Goal: Task Accomplishment & Management: Manage account settings

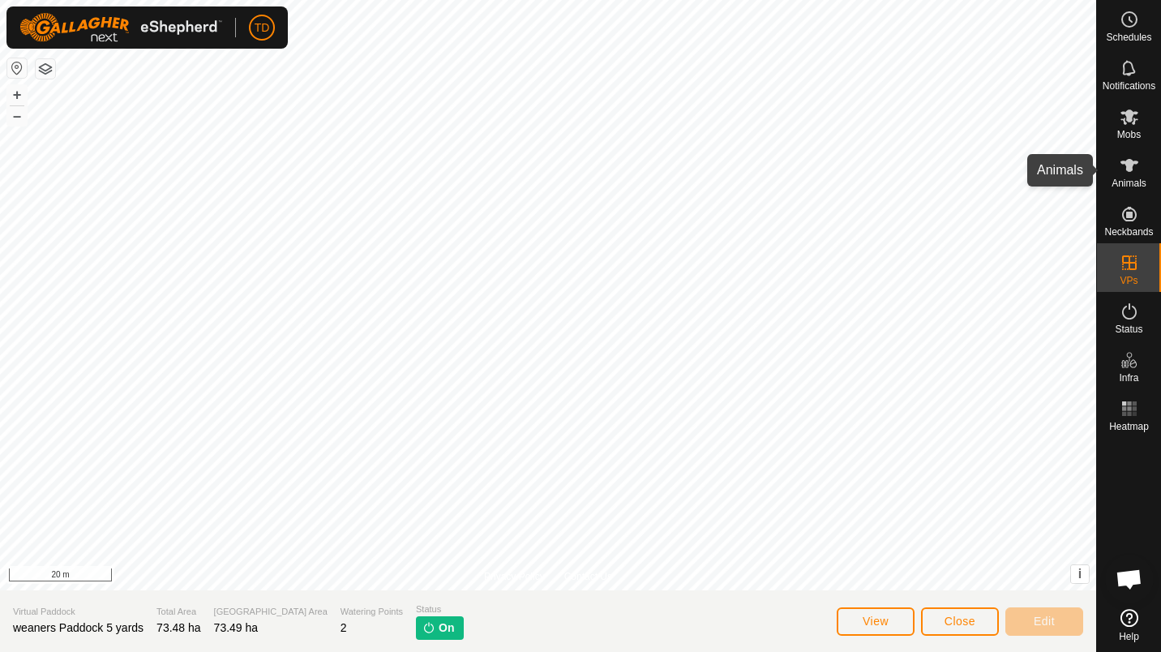
click at [1138, 154] on es-animals-svg-icon at bounding box center [1129, 165] width 29 height 26
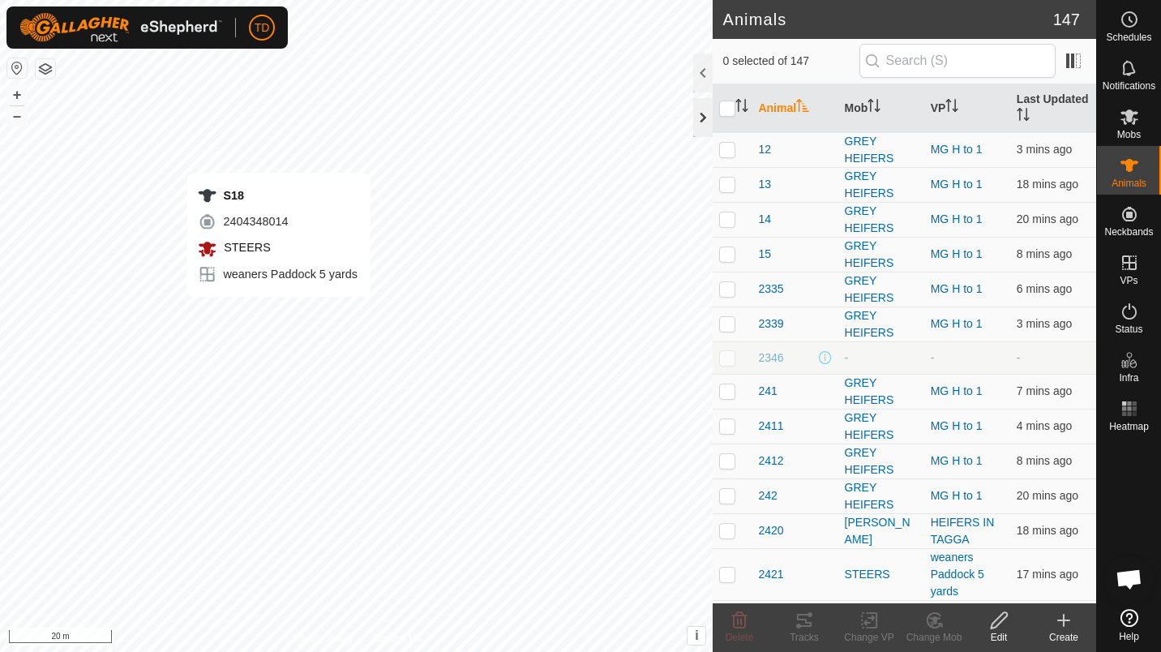
checkbox input "true"
click at [1005, 622] on icon at bounding box center [999, 620] width 20 height 19
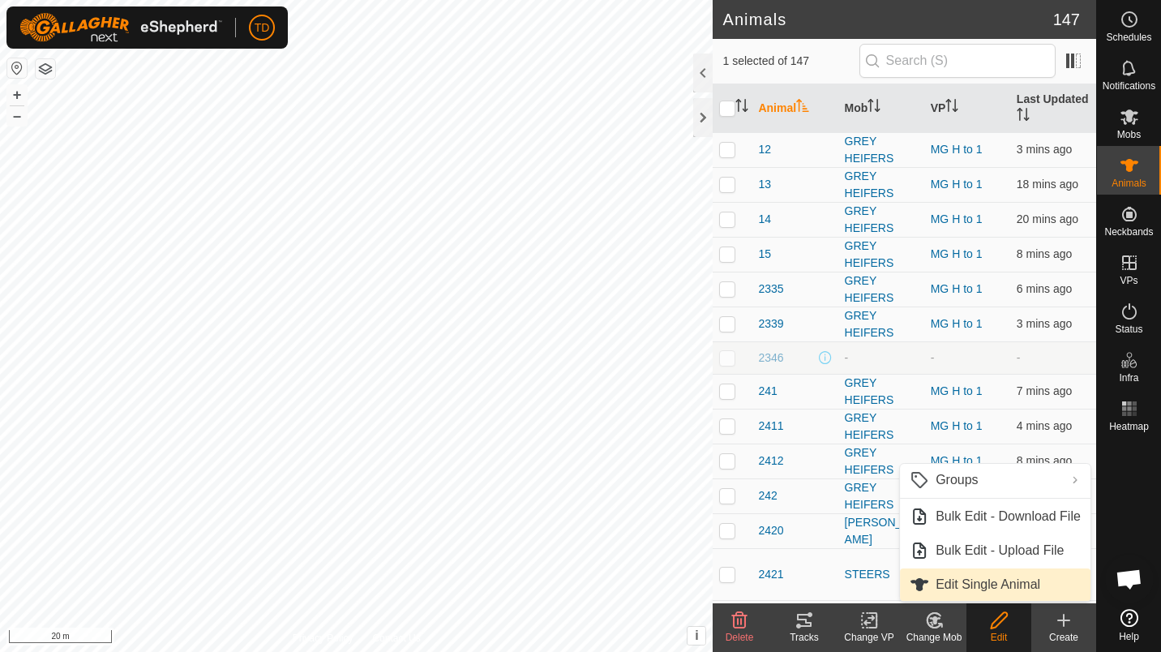
click at [992, 574] on link "Edit Single Animal" at bounding box center [995, 584] width 191 height 32
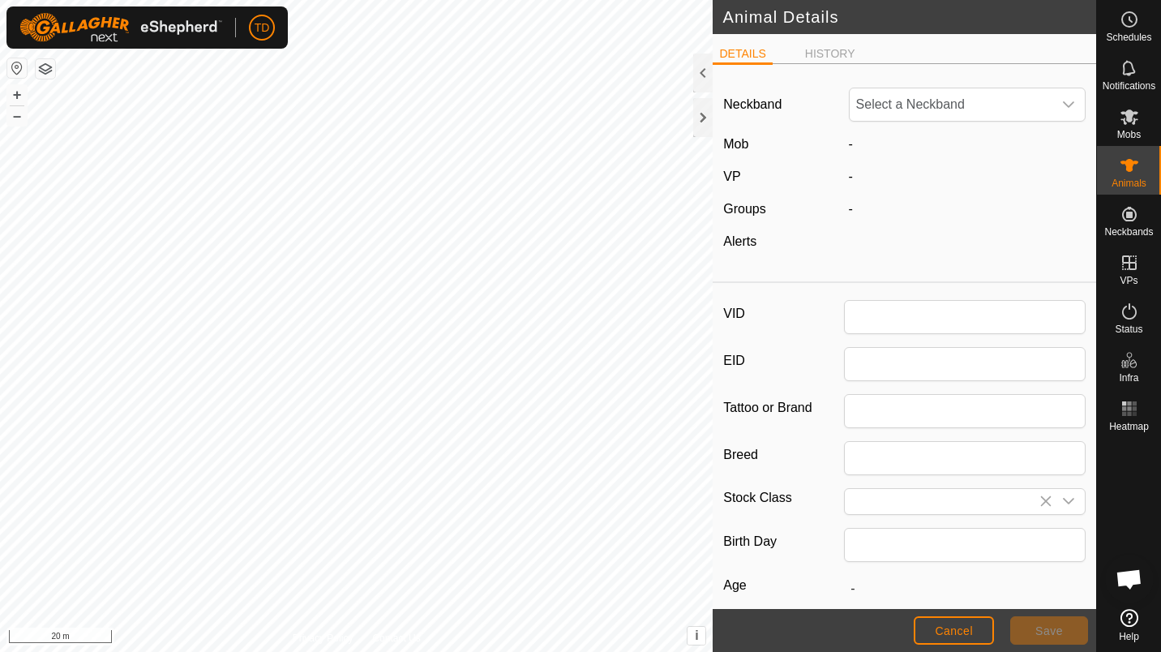
type input "S18"
type input "[PERSON_NAME]"
type input "03/2024"
type input "1 year 6 months"
type input "0"
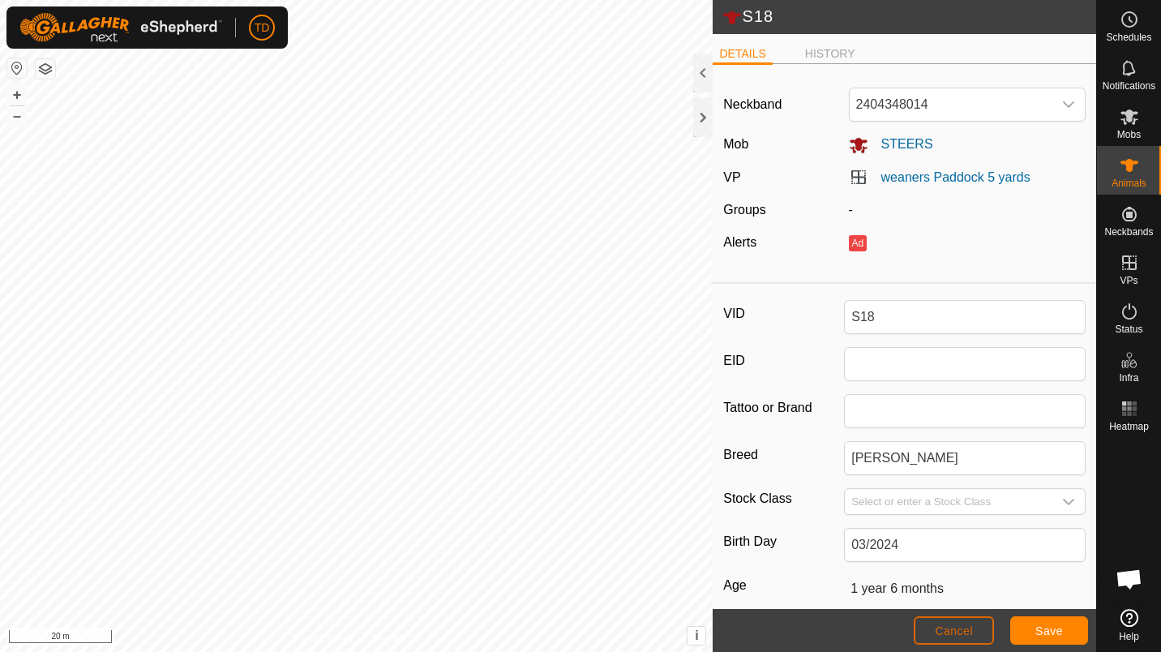
click at [941, 641] on button "Cancel" at bounding box center [954, 630] width 80 height 28
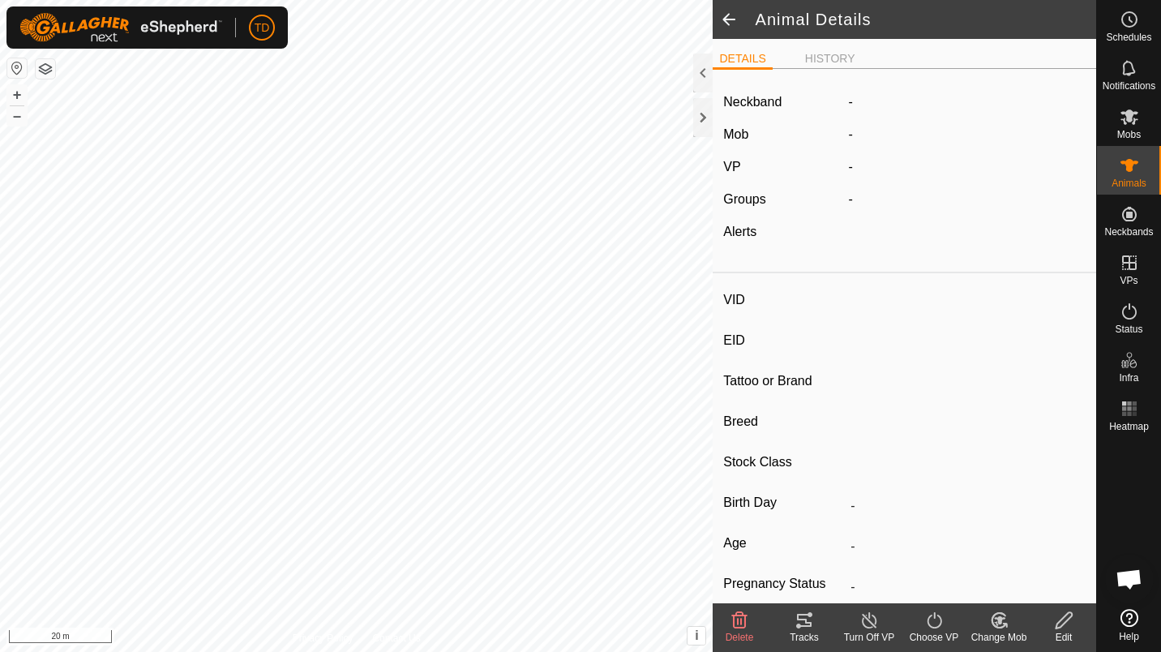
type input "S18"
type input "-"
type input "[PERSON_NAME]"
type input "-"
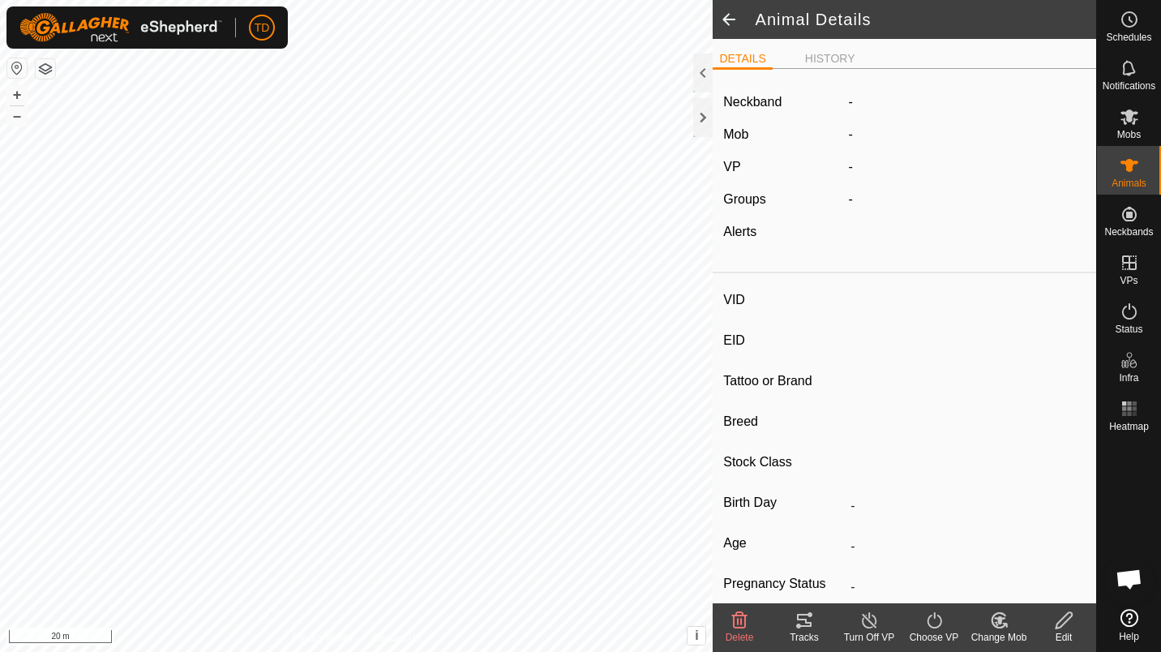
type input "03/2024"
type input "1 year 6 months"
type input "0 kg"
type input "-"
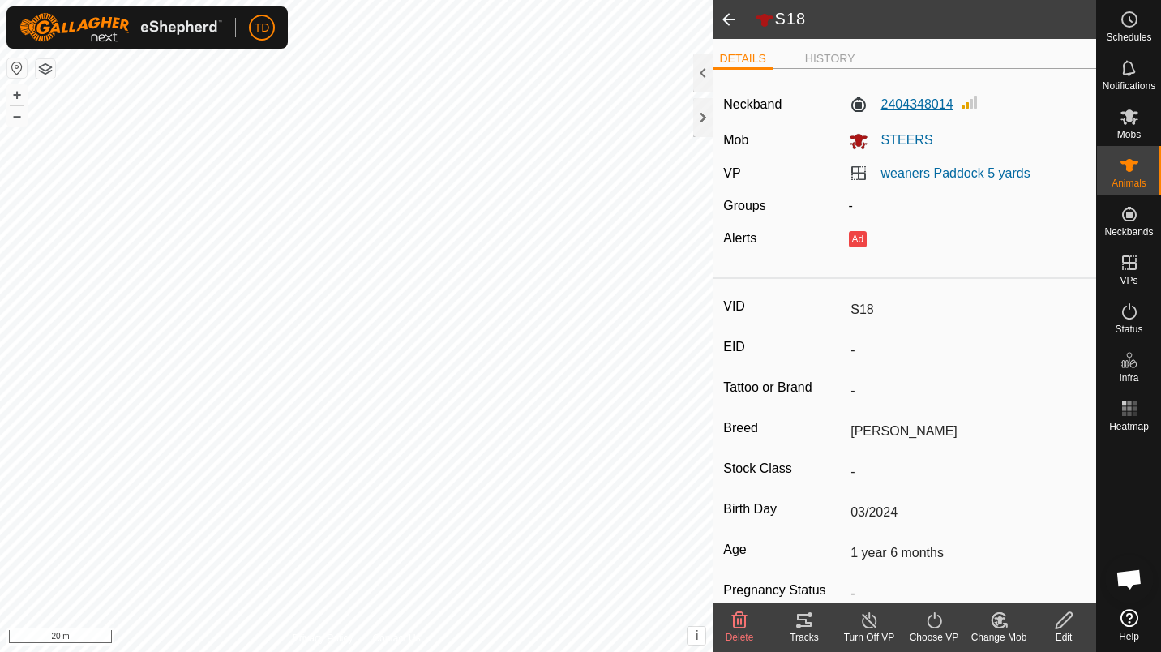
click at [898, 108] on label "2404348014" at bounding box center [901, 104] width 105 height 19
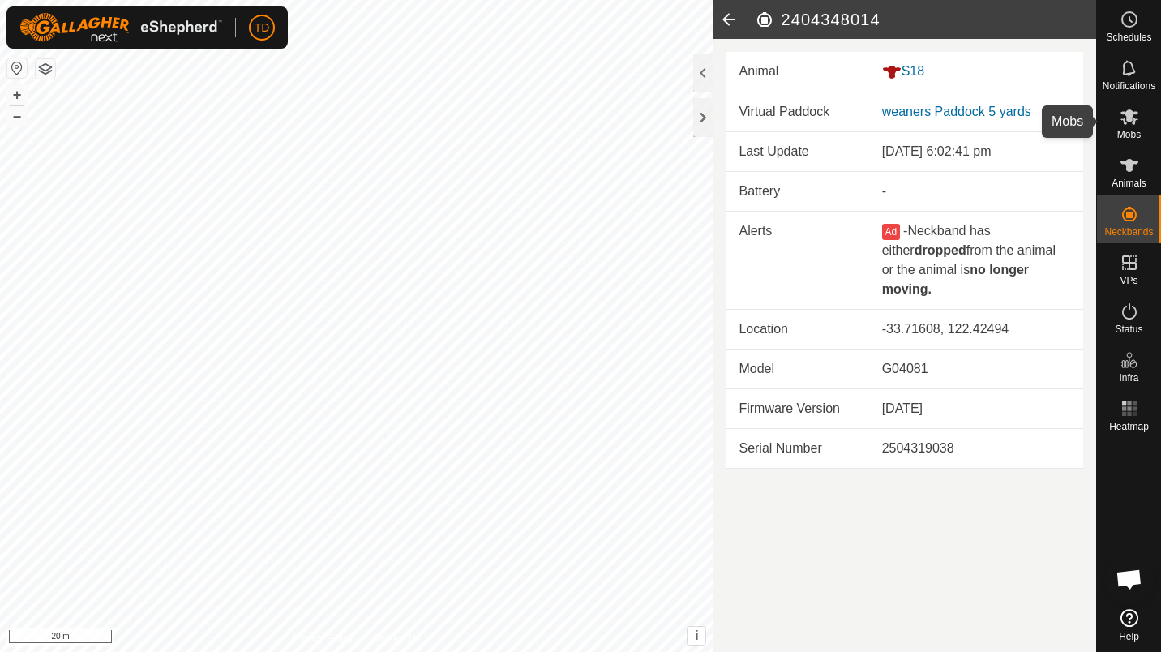
click at [1126, 142] on div "Mobs" at bounding box center [1129, 121] width 64 height 49
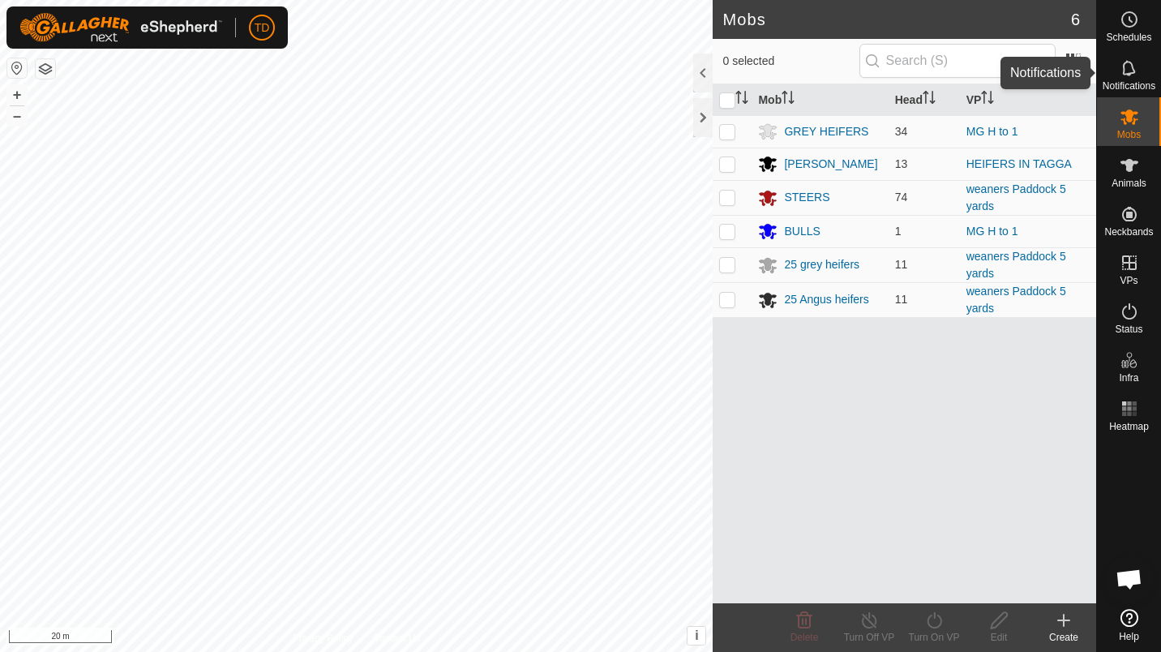
click at [1145, 58] on div "Notifications" at bounding box center [1129, 73] width 64 height 49
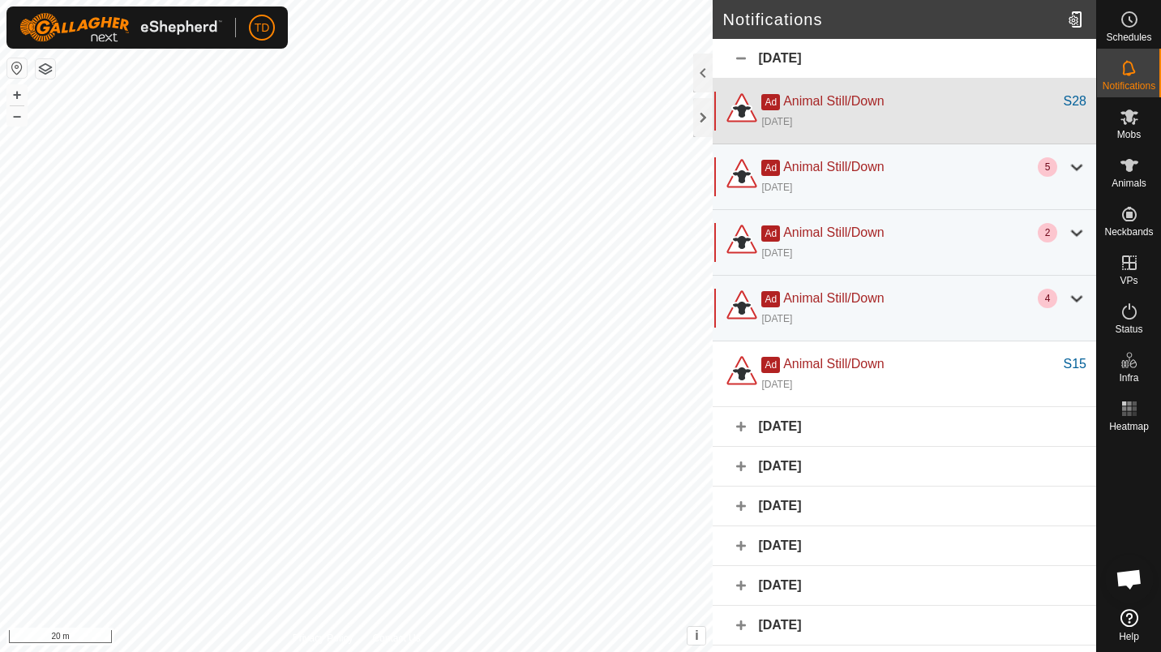
click at [914, 98] on div "Ad Animal Still/Down" at bounding box center [912, 101] width 302 height 19
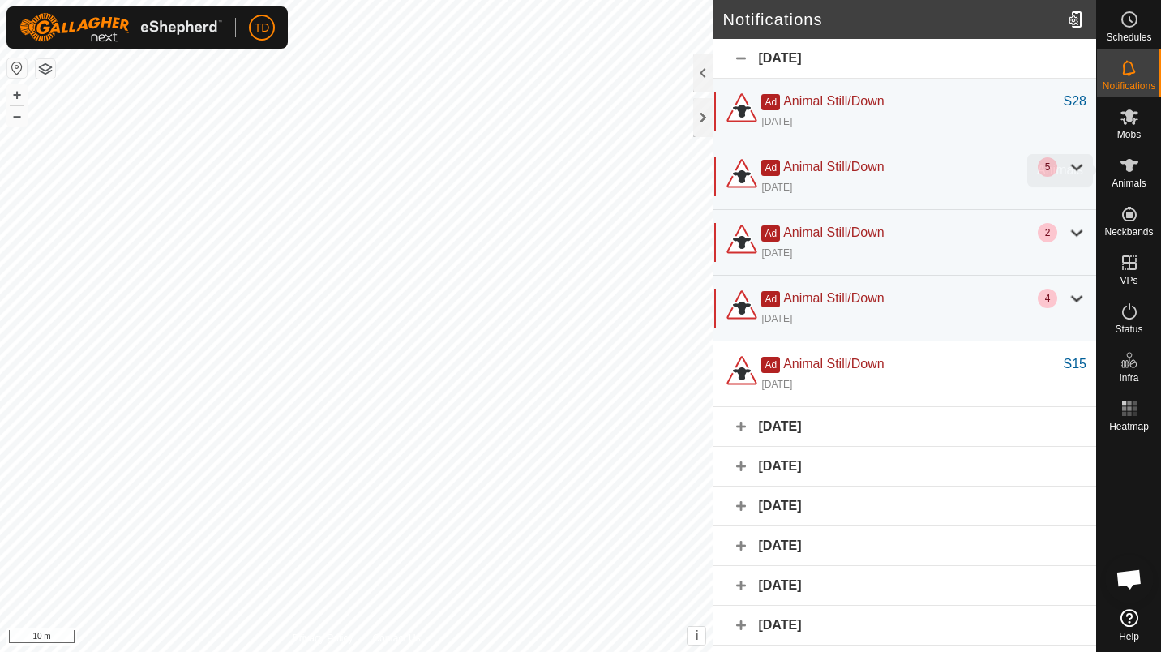
click at [1151, 176] on div "Animals" at bounding box center [1129, 170] width 64 height 49
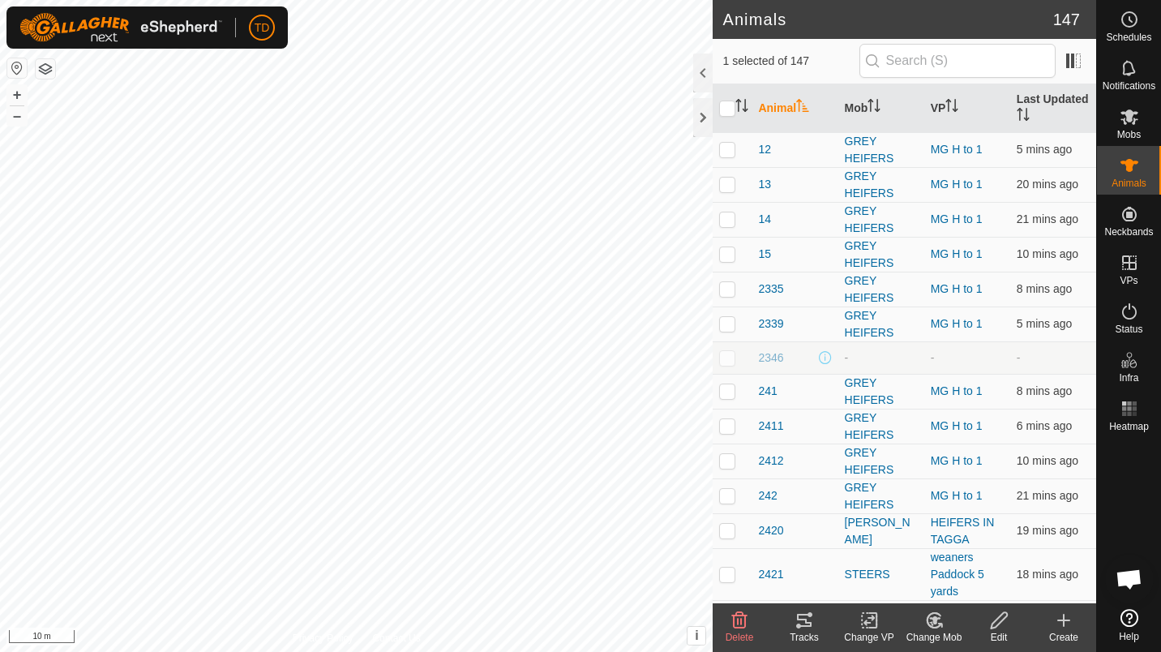
click at [1120, 184] on span "Animals" at bounding box center [1129, 183] width 35 height 10
checkbox input "true"
checkbox input "false"
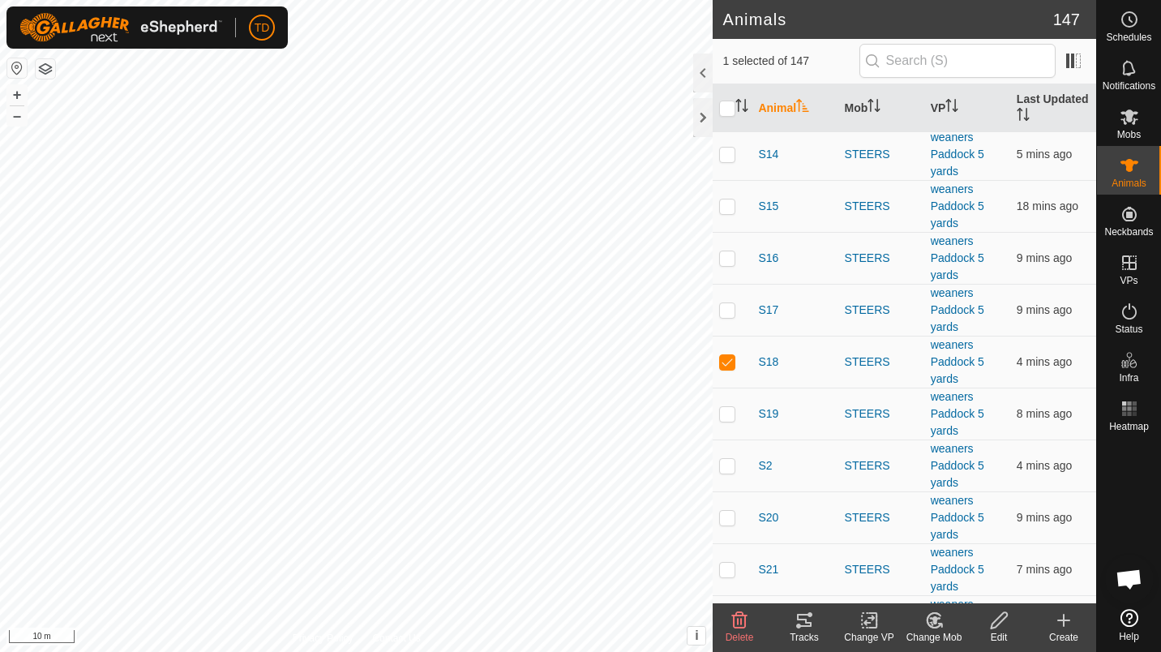
scroll to position [5151, 0]
click at [762, 354] on span "S18" at bounding box center [768, 361] width 20 height 17
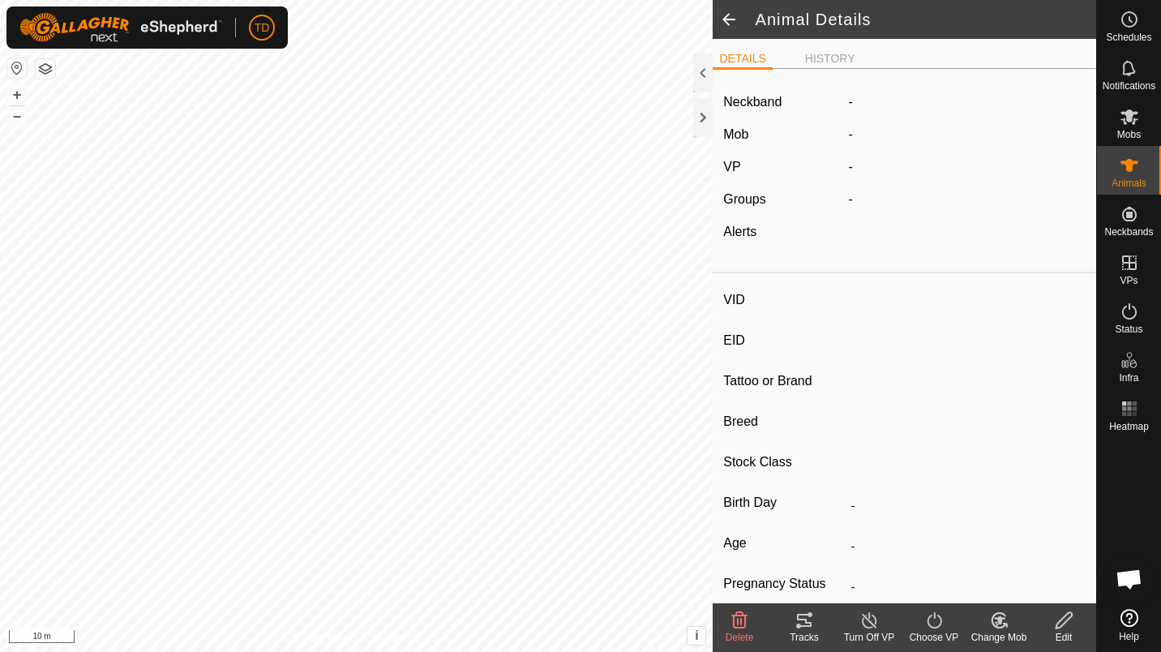
type input "S18"
type input "-"
type input "[PERSON_NAME]"
type input "-"
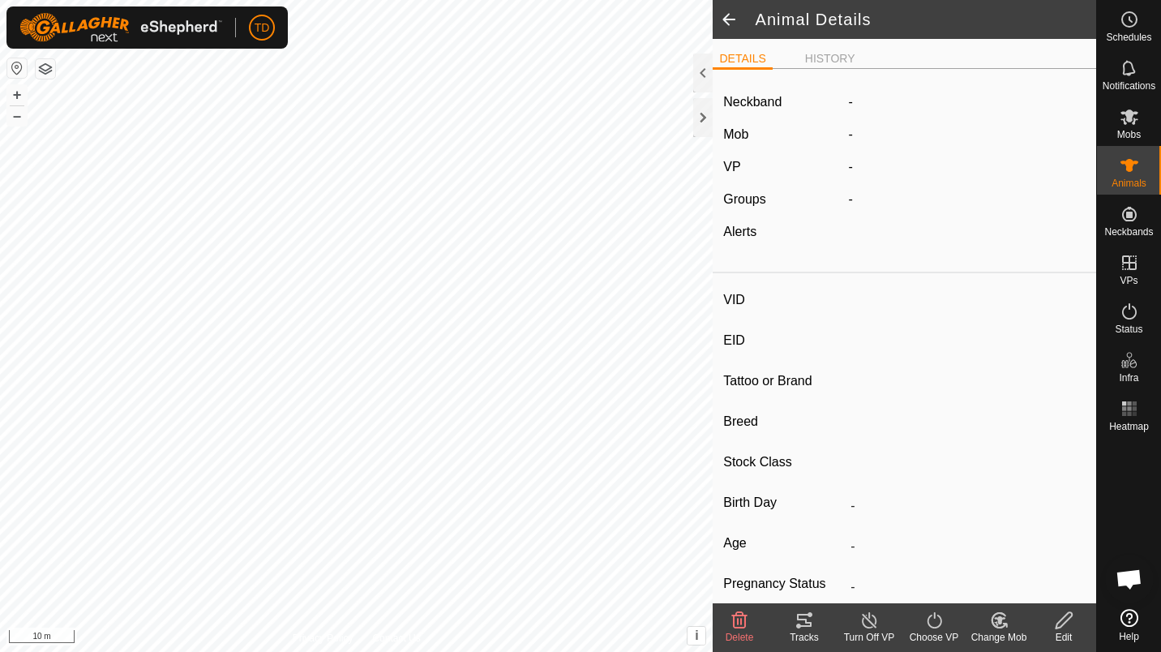
type input "03/2024"
type input "1 year 6 months"
type input "0 kg"
type input "-"
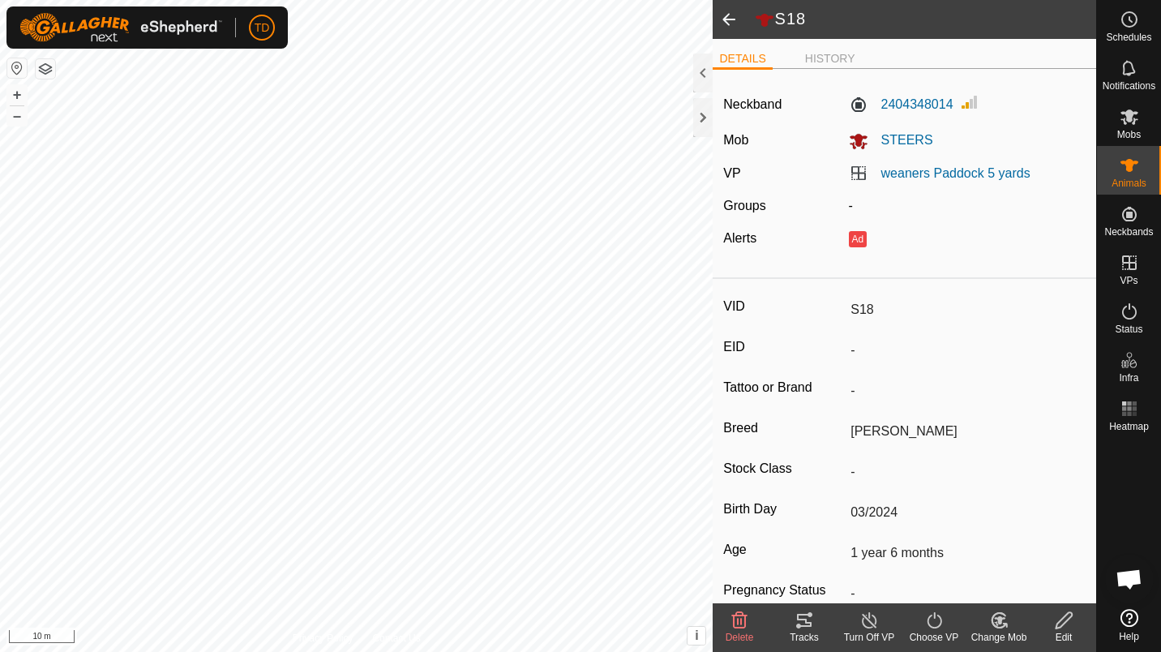
scroll to position [143, 0]
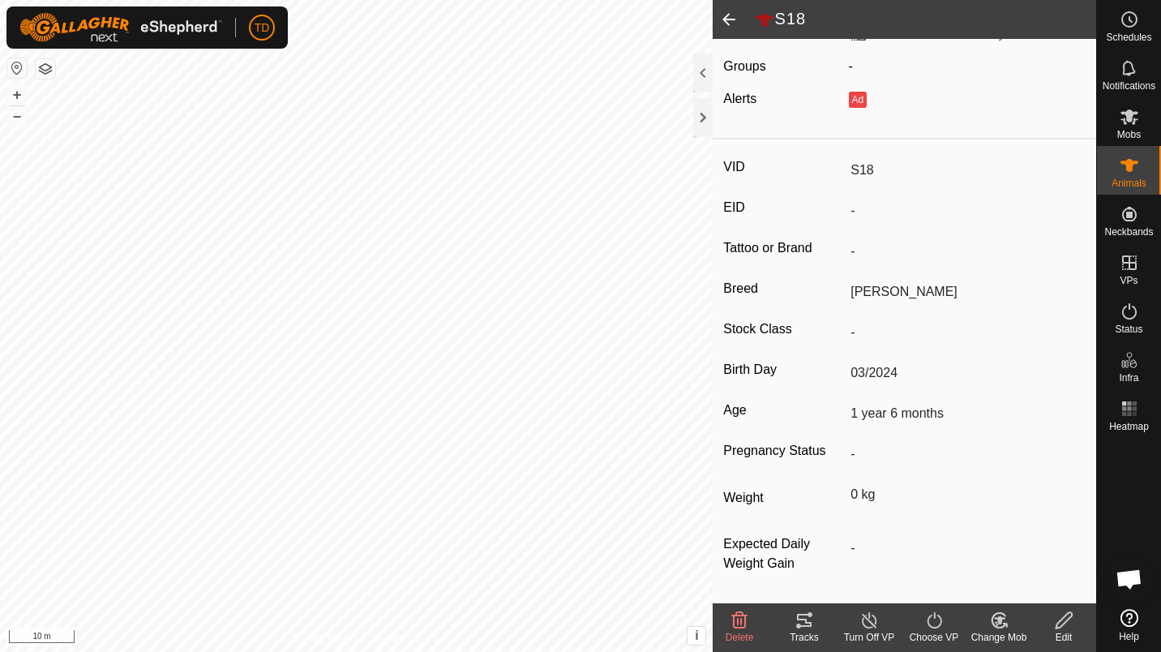
click at [1070, 628] on icon at bounding box center [1064, 620] width 20 height 19
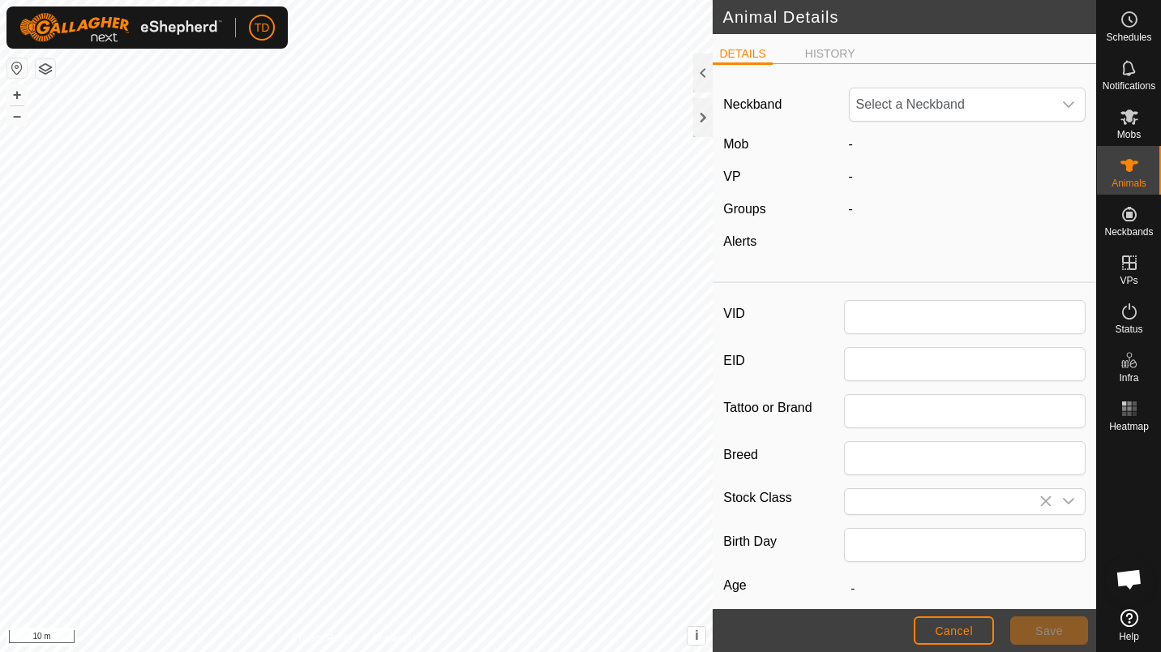
type input "S18"
type input "[PERSON_NAME]"
type input "03/2024"
type input "1 year 6 months"
type input "0"
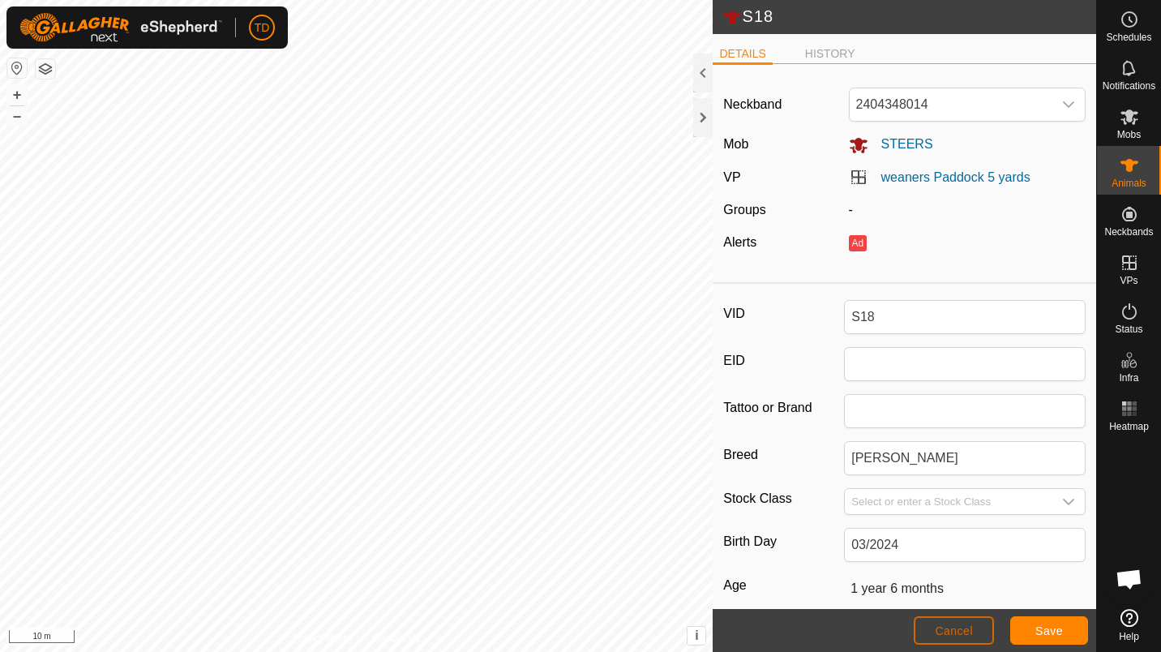
click at [956, 634] on span "Cancel" at bounding box center [954, 630] width 38 height 13
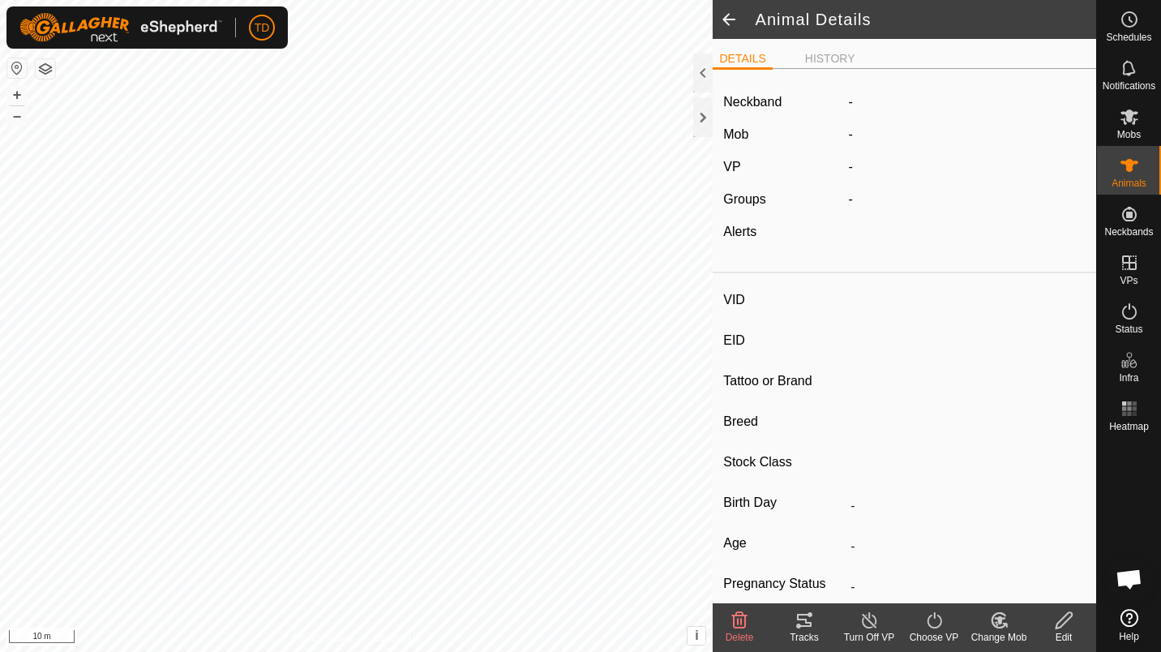
type input "S18"
type input "-"
type input "[PERSON_NAME]"
type input "-"
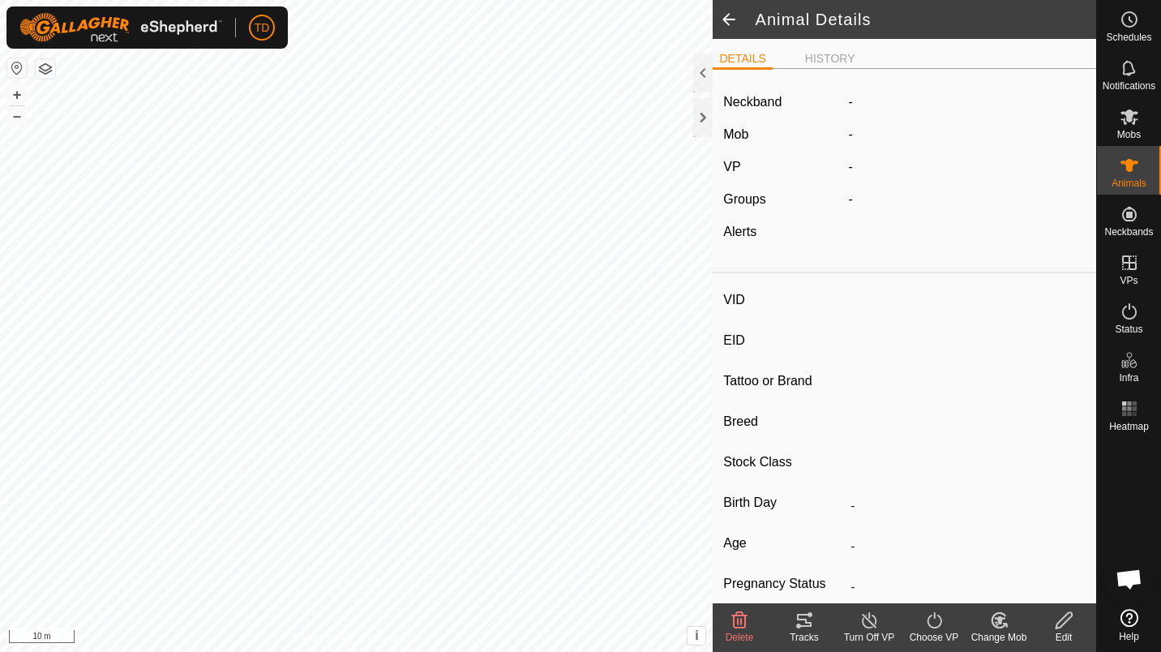
type input "03/2024"
type input "1 year 6 months"
type input "0 kg"
type input "-"
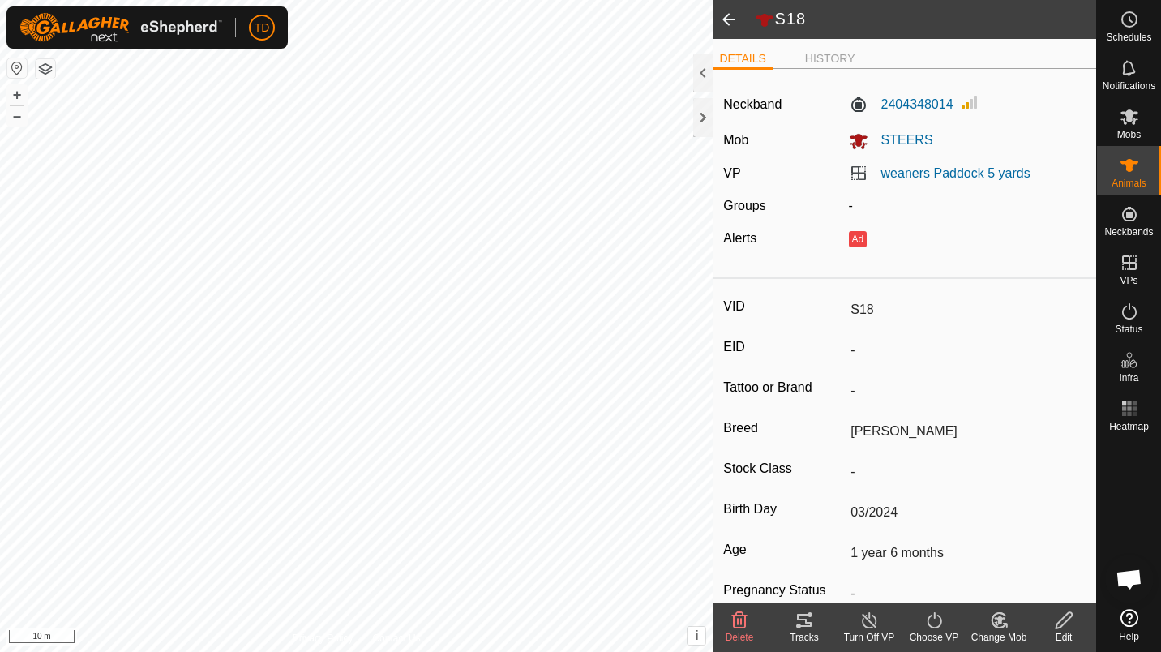
click at [737, 626] on icon at bounding box center [739, 620] width 19 height 19
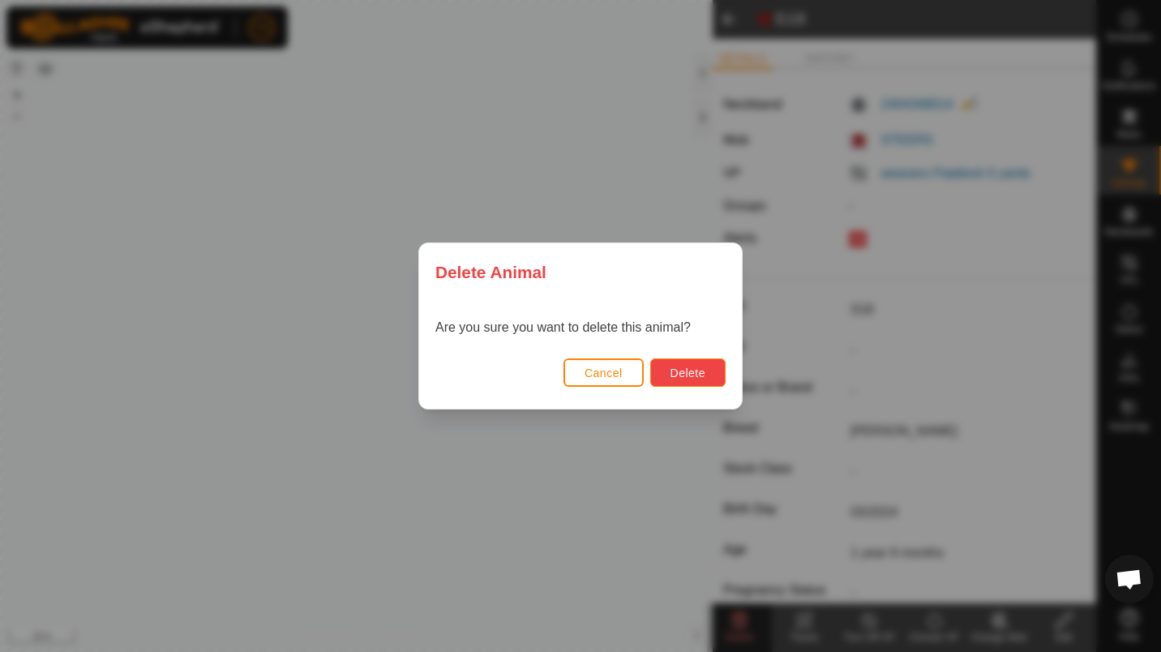
click at [688, 373] on span "Delete" at bounding box center [688, 373] width 35 height 13
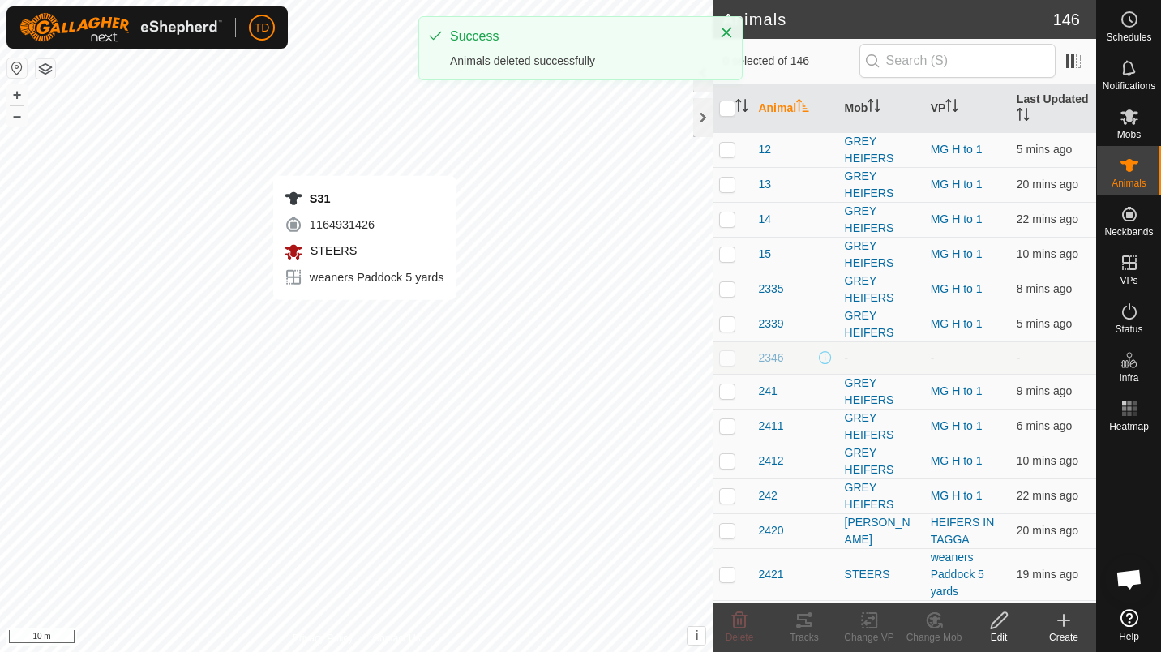
checkbox input "true"
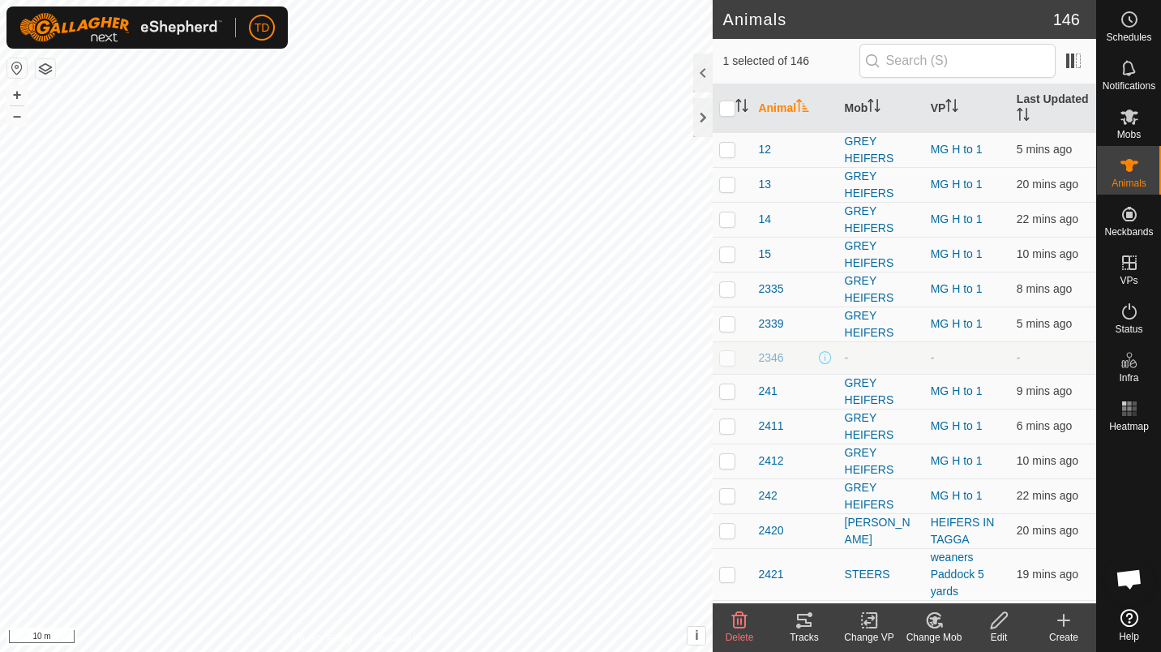
click at [740, 641] on span "Delete" at bounding box center [740, 637] width 28 height 11
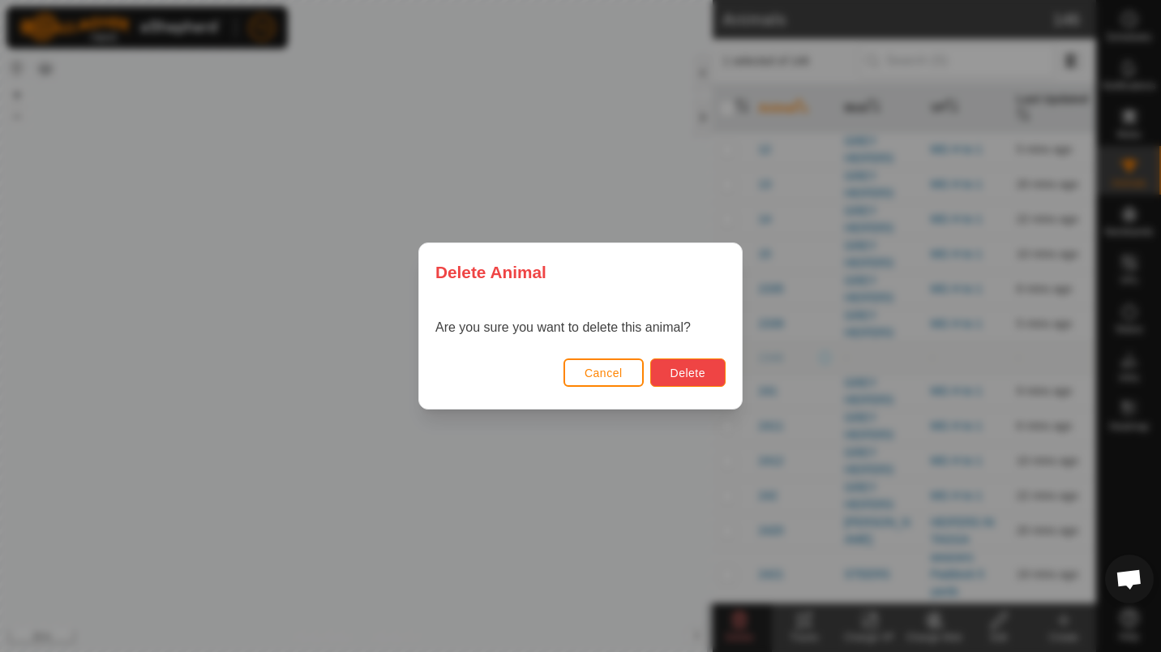
click at [701, 381] on button "Delete" at bounding box center [687, 372] width 75 height 28
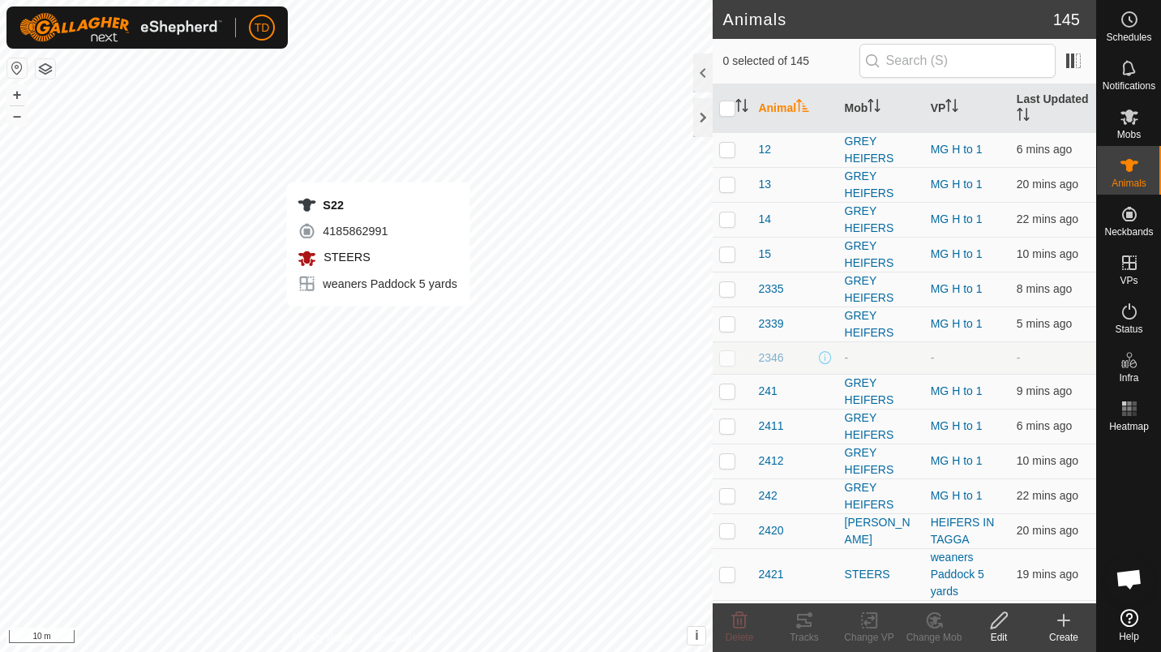
checkbox input "true"
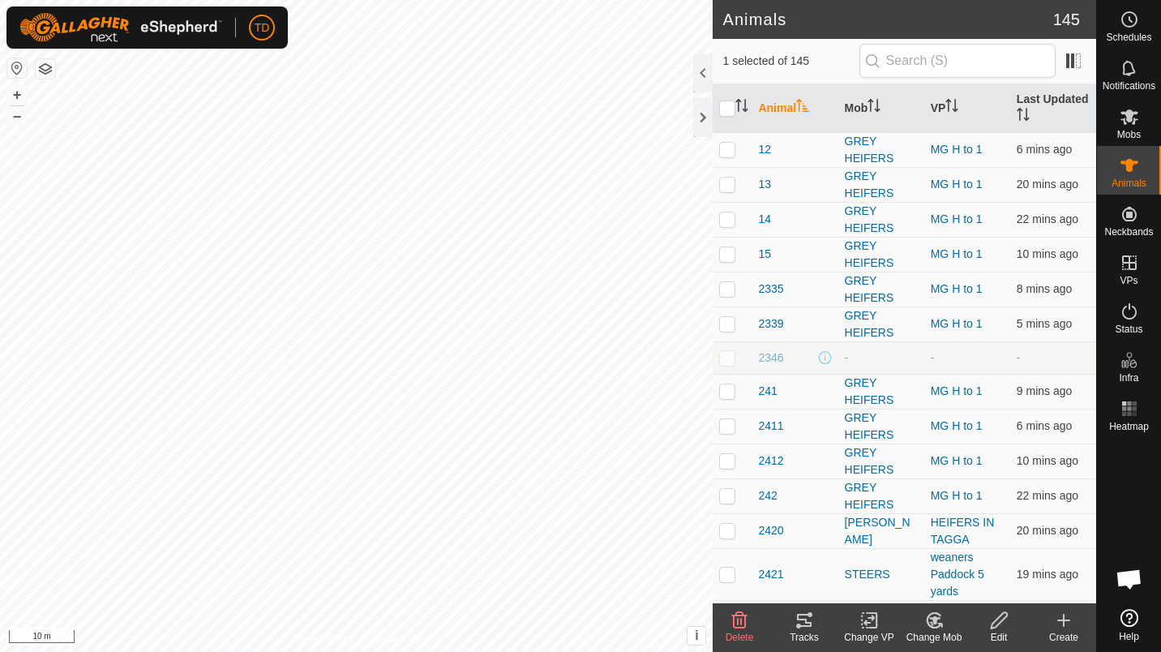
click at [751, 626] on delete-svg-icon at bounding box center [739, 620] width 65 height 19
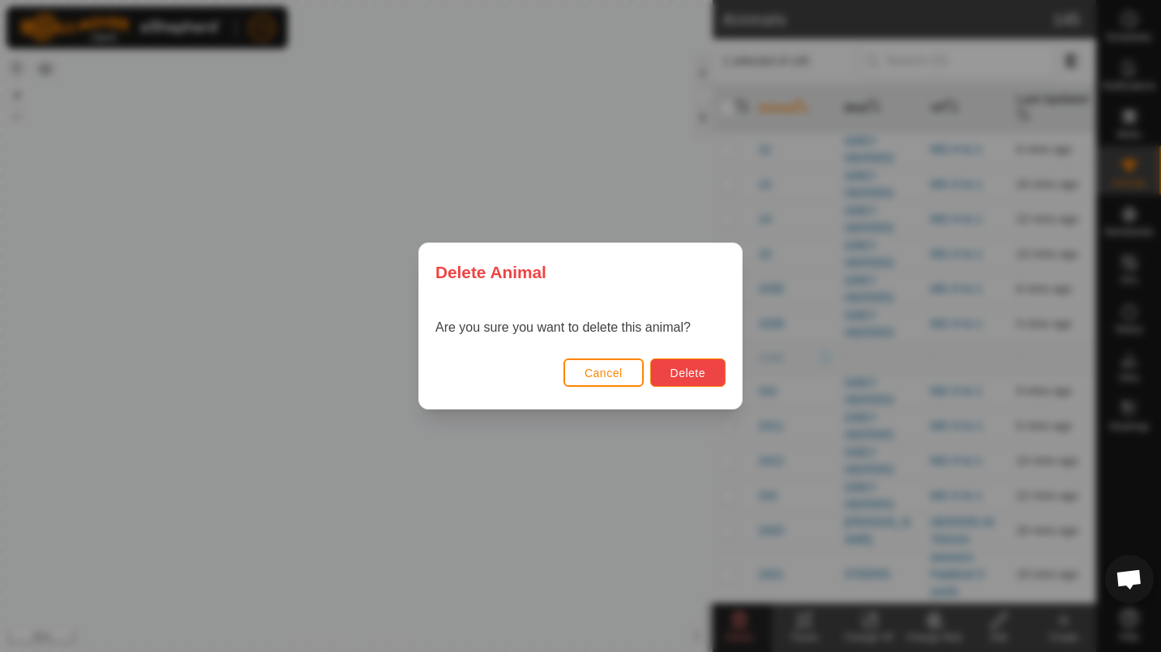
click at [696, 377] on span "Delete" at bounding box center [688, 373] width 35 height 13
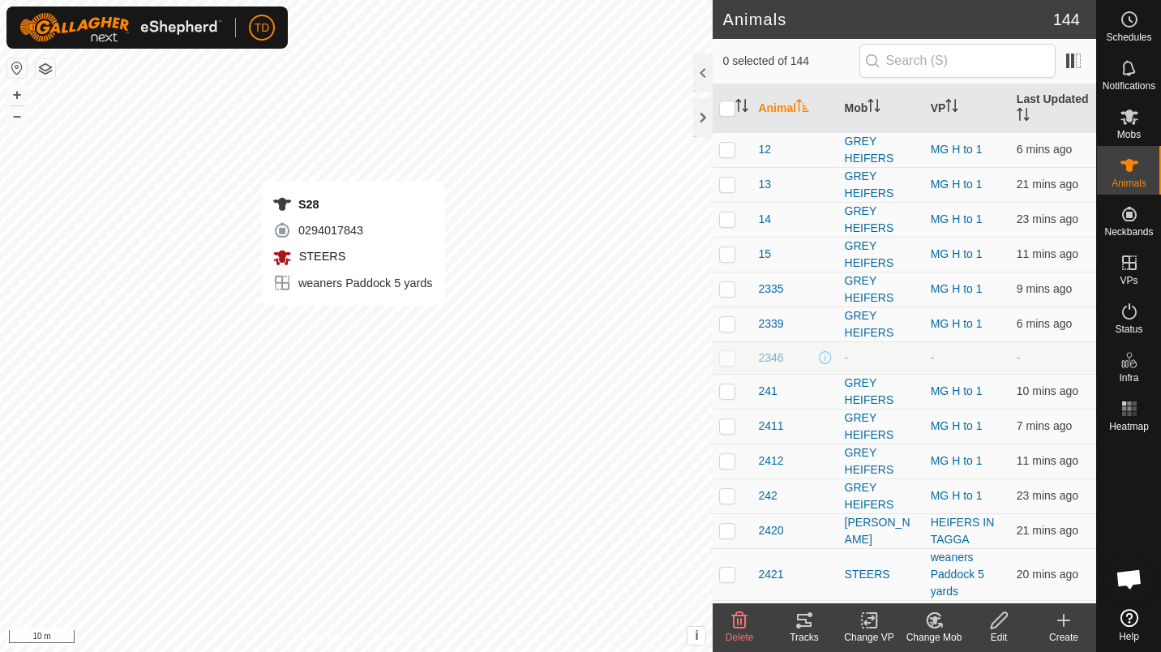
checkbox input "true"
click at [736, 626] on icon at bounding box center [739, 620] width 19 height 19
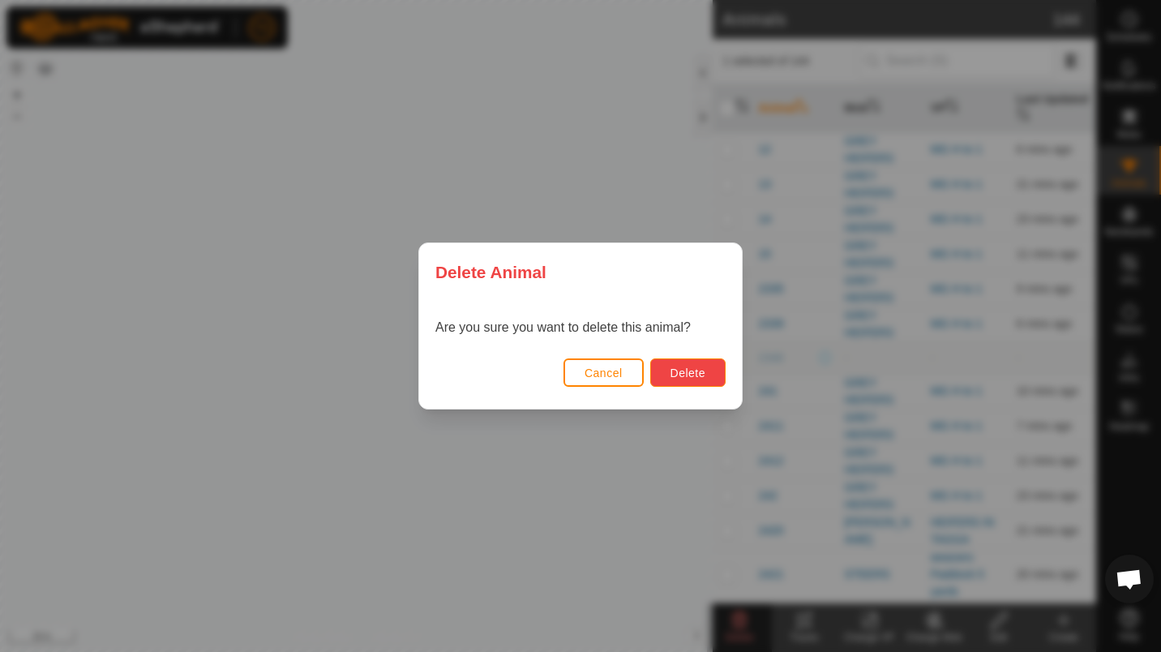
click at [696, 367] on span "Delete" at bounding box center [688, 373] width 35 height 13
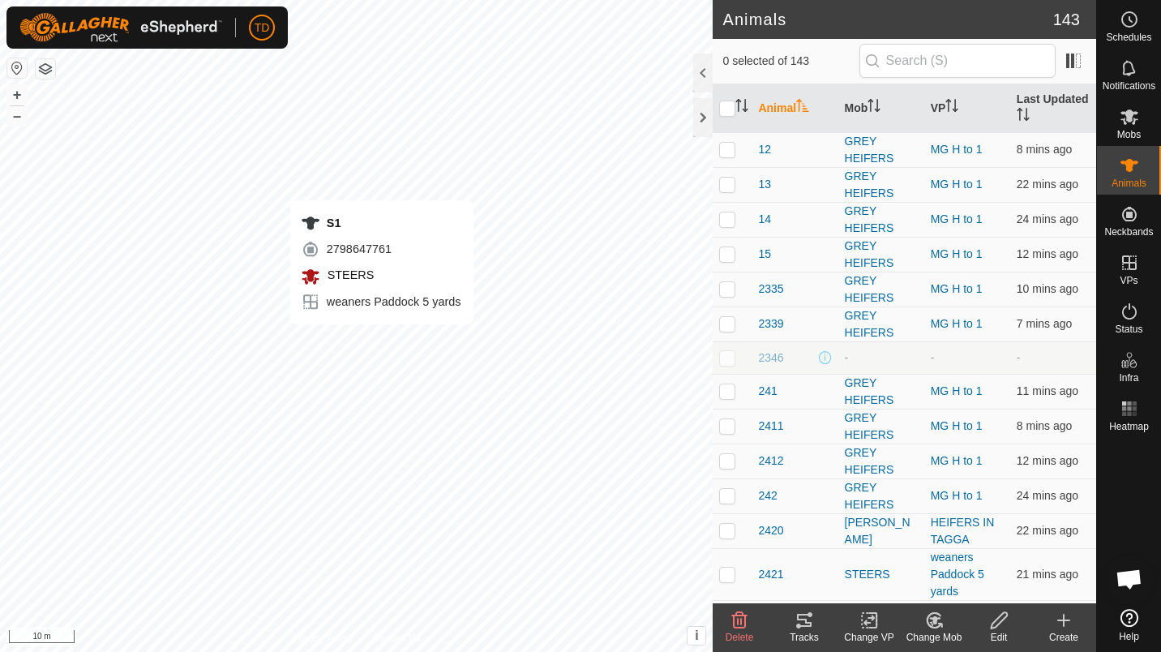
checkbox input "true"
click at [741, 624] on icon at bounding box center [739, 620] width 15 height 16
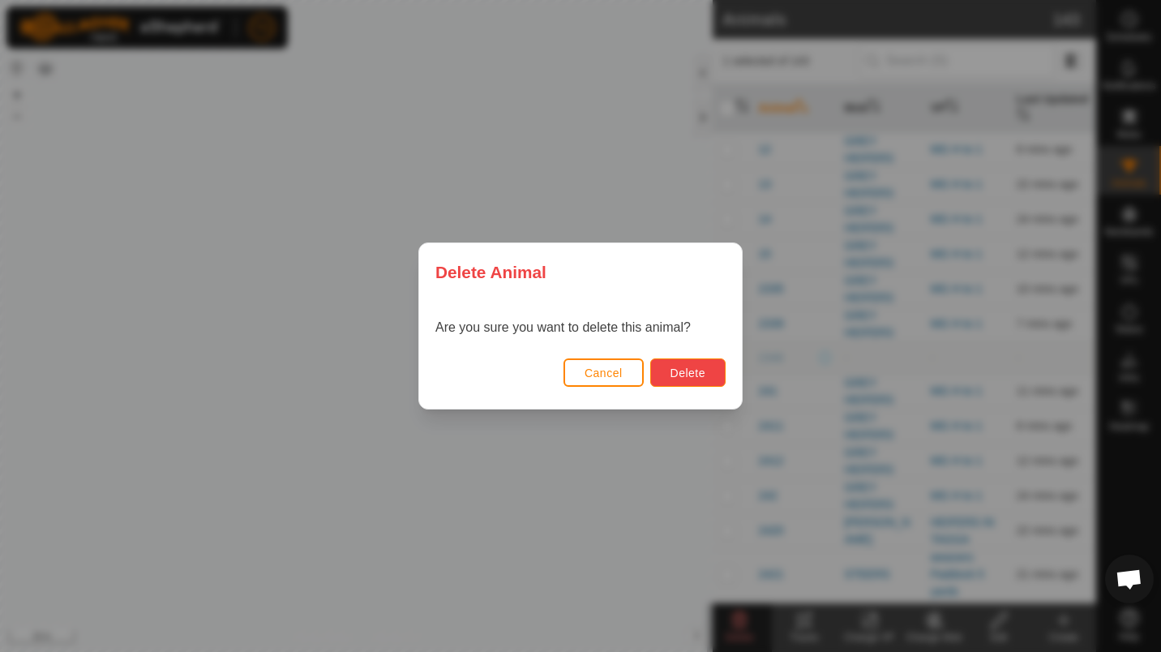
click at [699, 374] on span "Delete" at bounding box center [688, 373] width 35 height 13
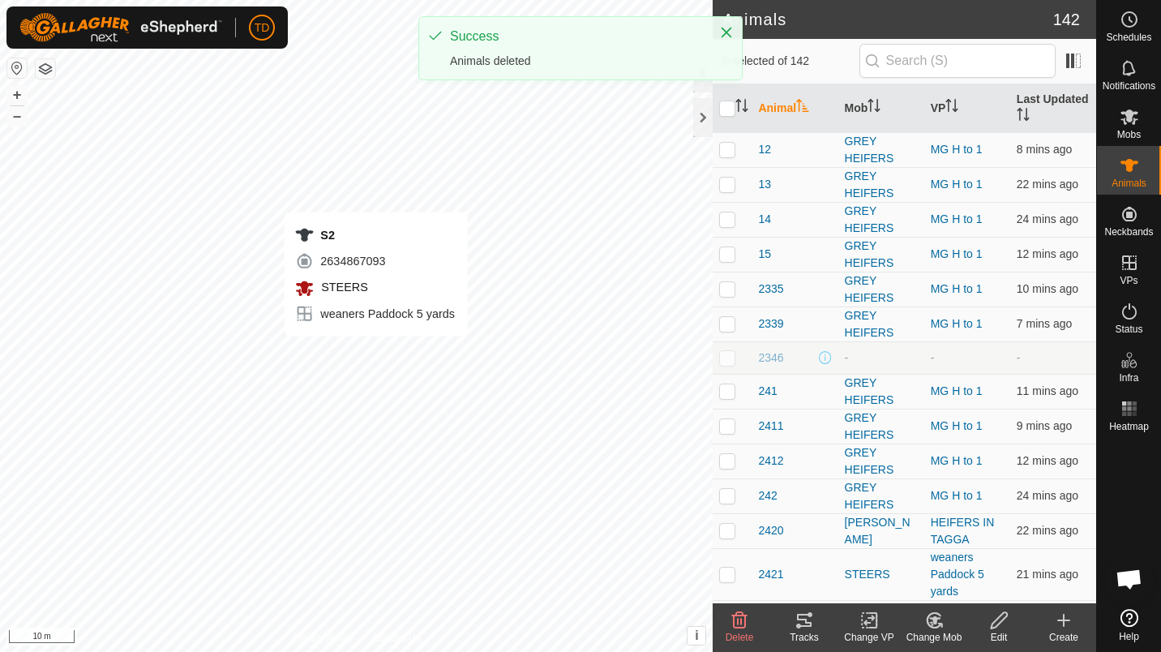
checkbox input "true"
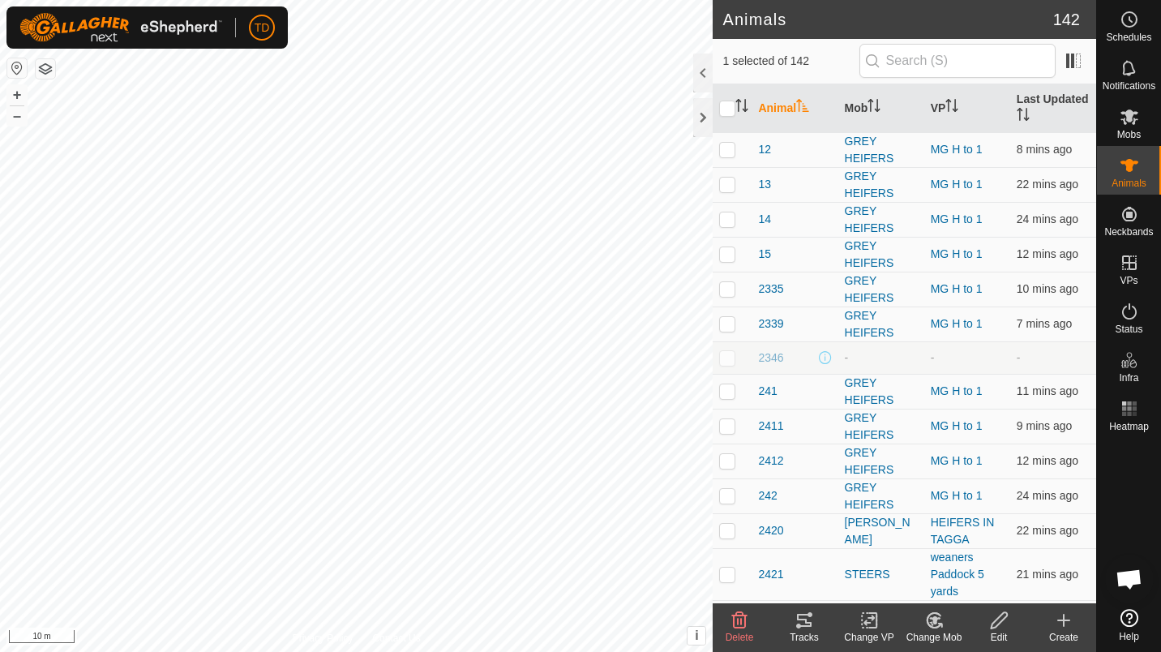
click at [735, 619] on icon at bounding box center [739, 620] width 19 height 19
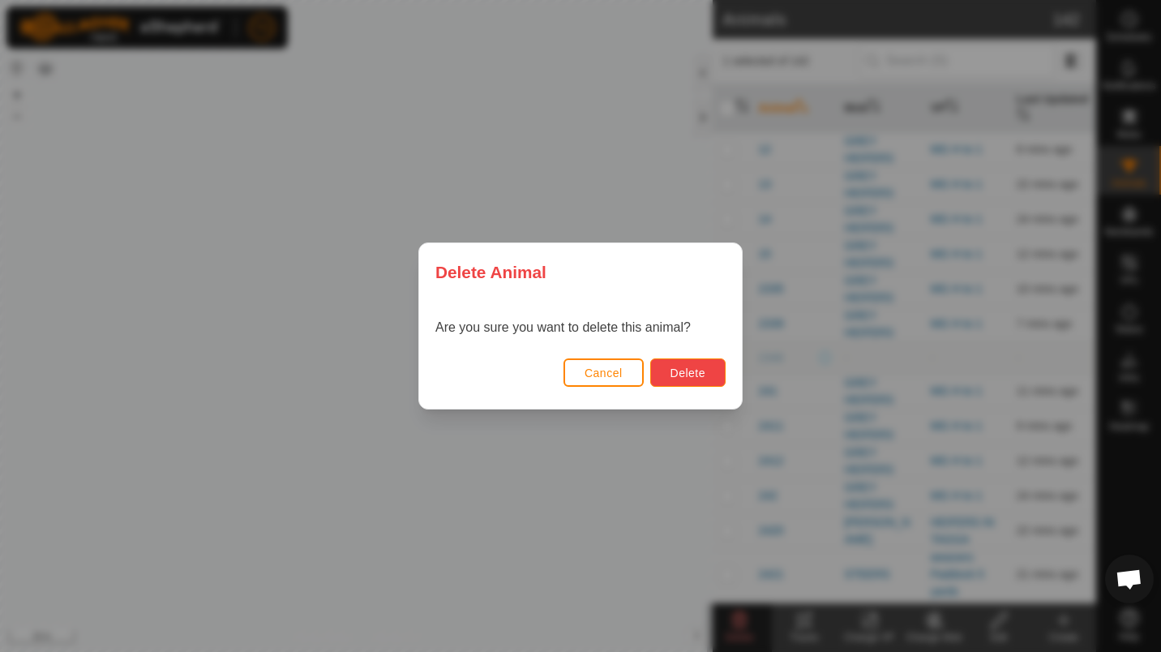
click at [690, 374] on span "Delete" at bounding box center [688, 373] width 35 height 13
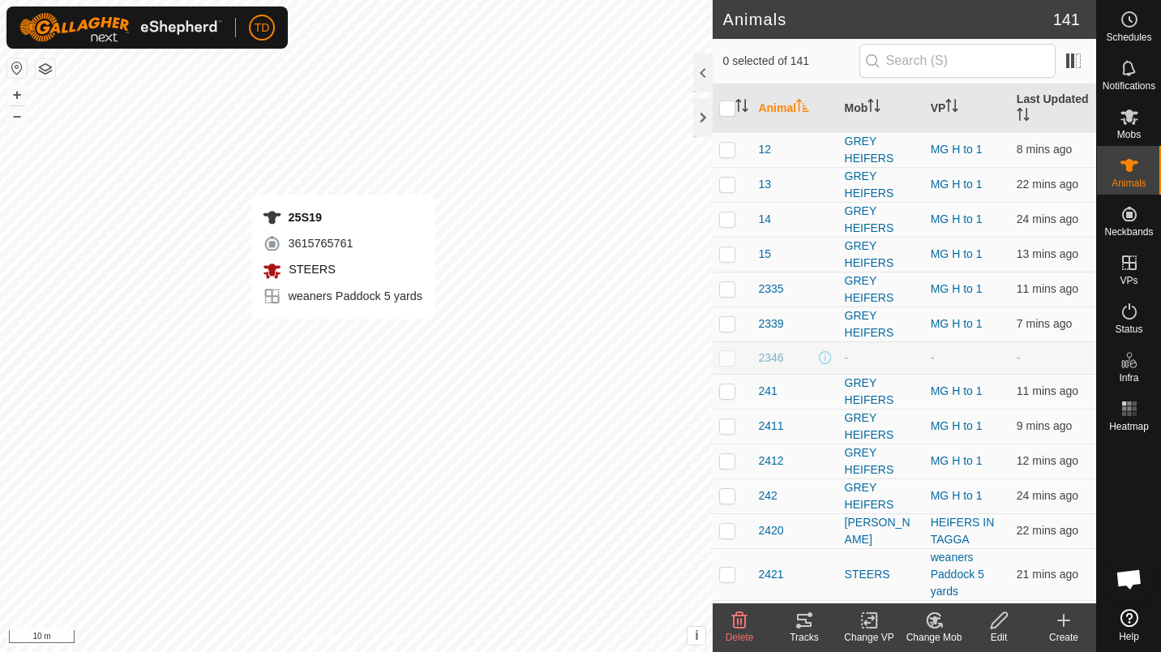
checkbox input "true"
click at [735, 636] on span "Delete" at bounding box center [740, 637] width 28 height 11
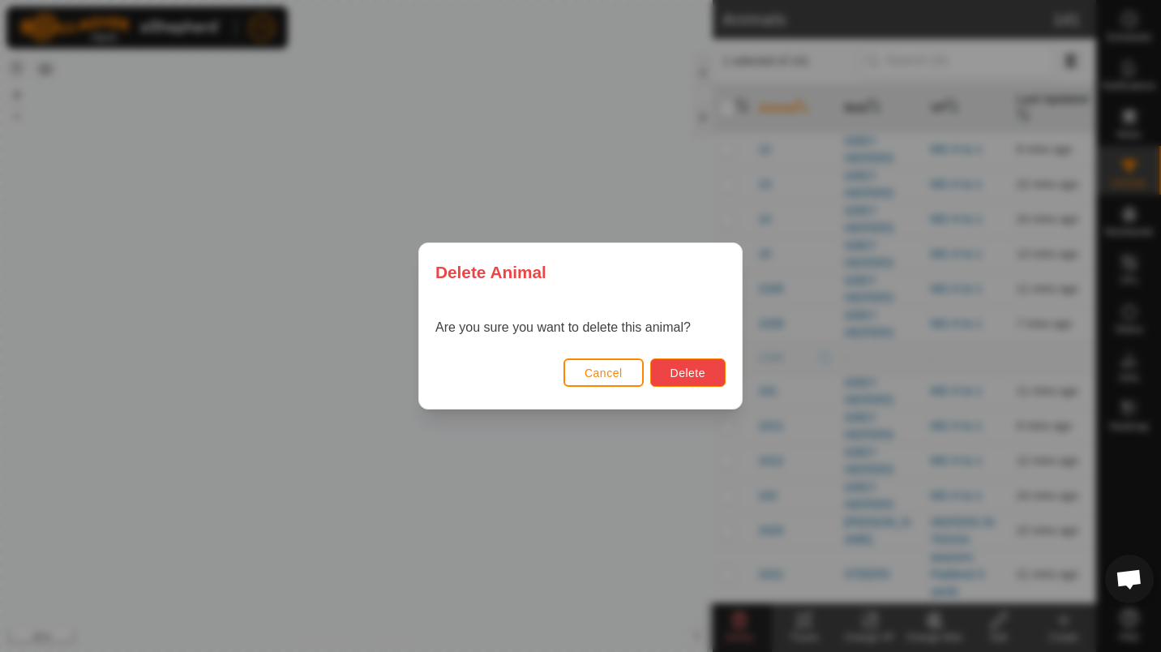
click at [697, 371] on span "Delete" at bounding box center [688, 373] width 35 height 13
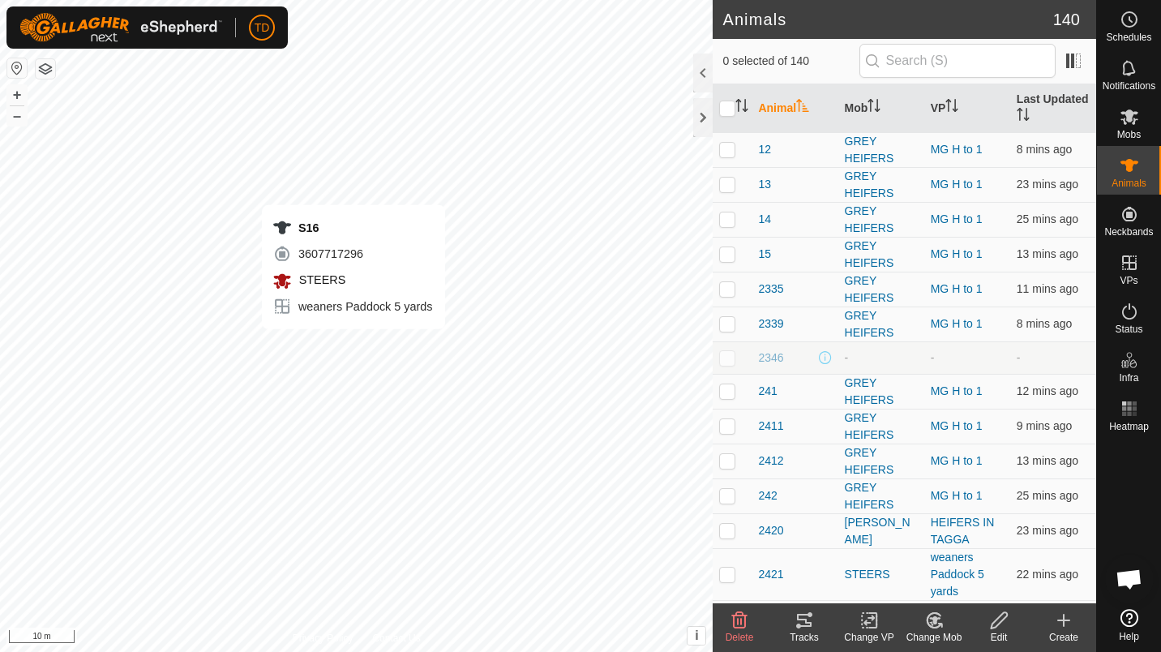
checkbox input "true"
click at [747, 616] on icon at bounding box center [739, 620] width 19 height 19
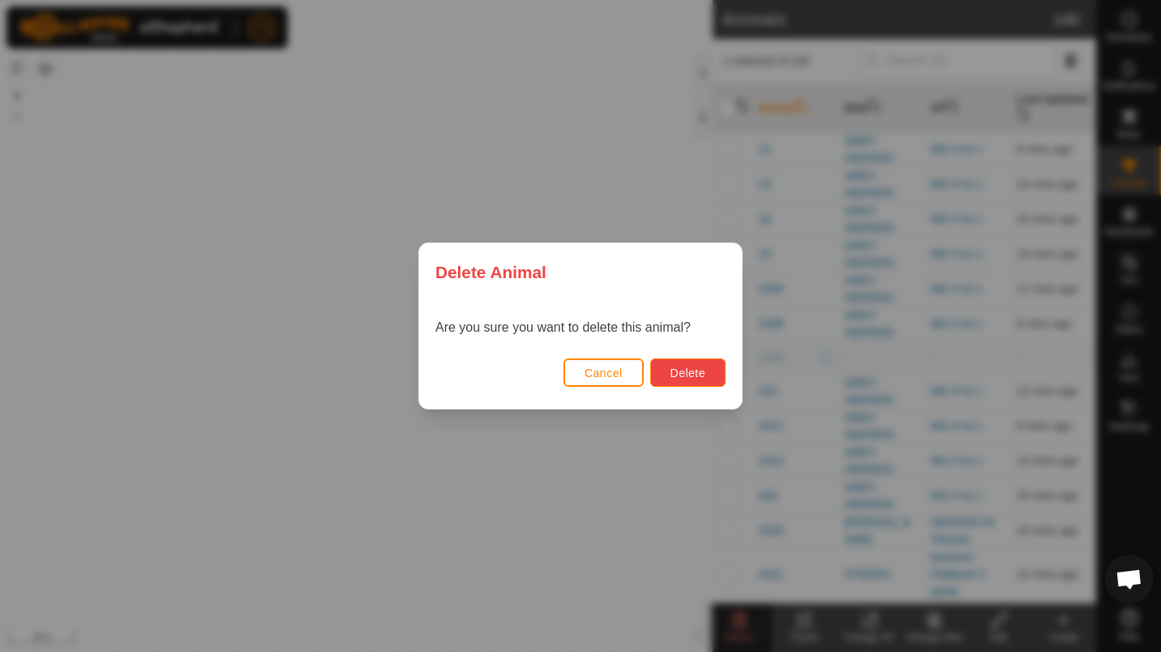
click at [709, 384] on button "Delete" at bounding box center [687, 372] width 75 height 28
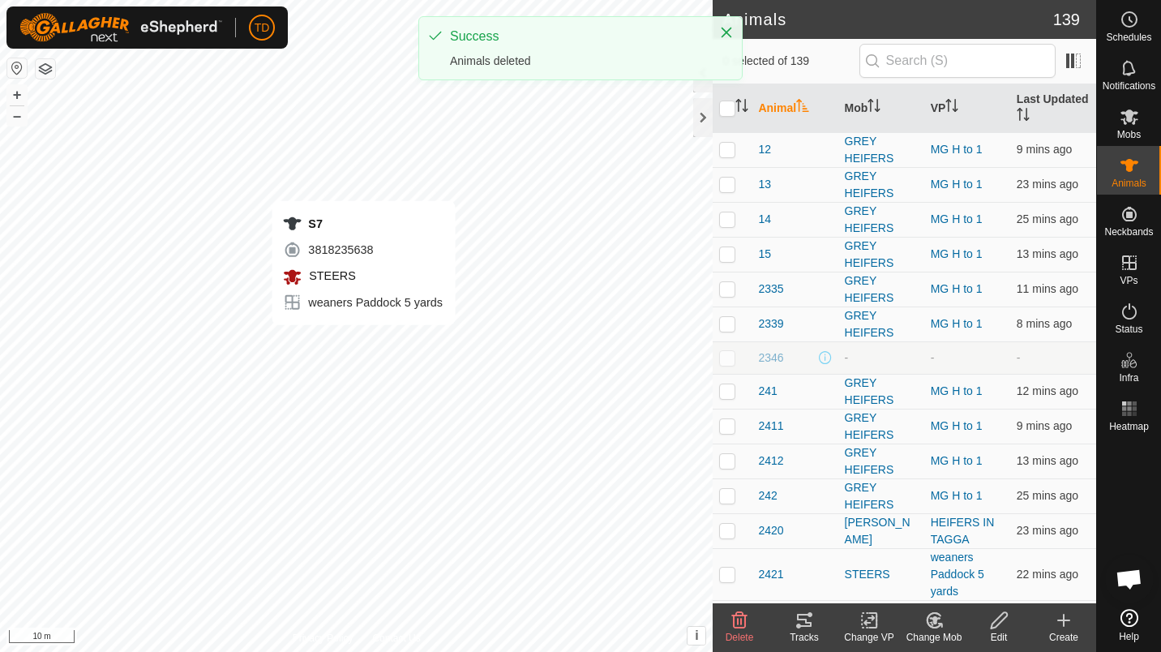
checkbox input "true"
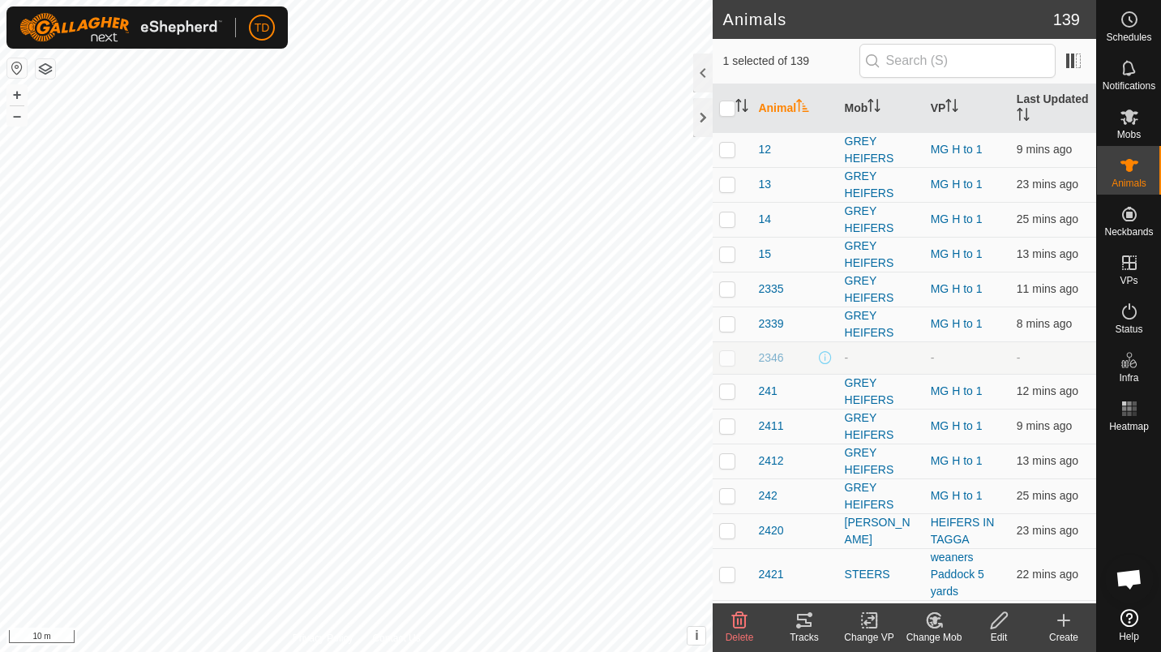
click at [745, 628] on icon at bounding box center [739, 620] width 19 height 19
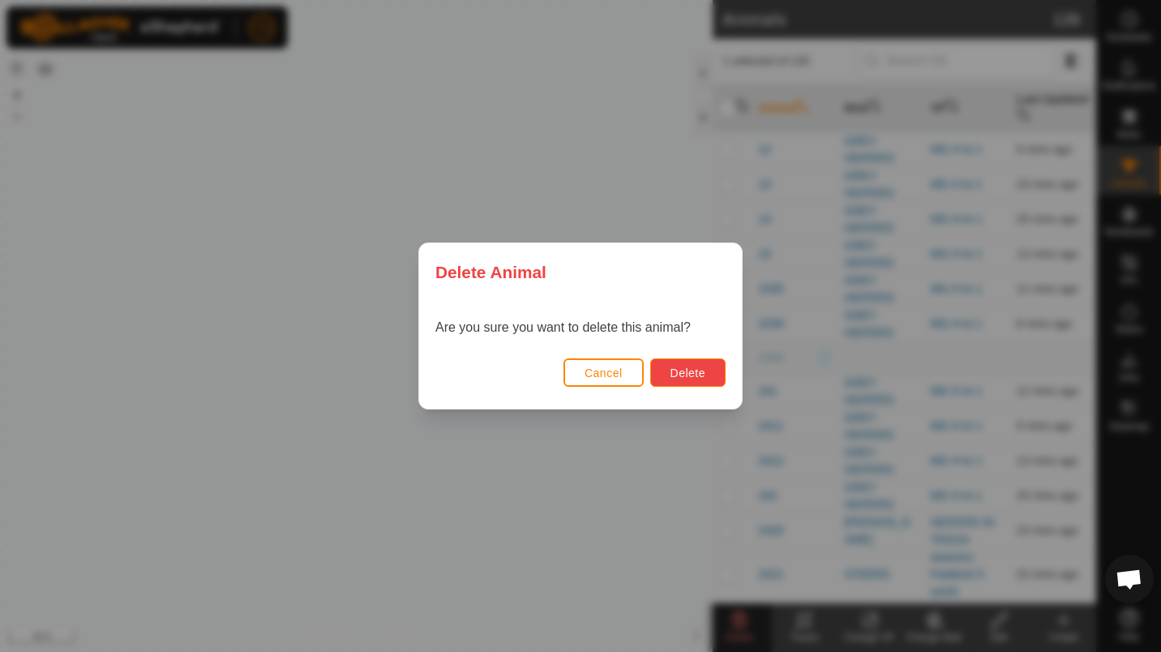
click at [690, 363] on button "Delete" at bounding box center [687, 372] width 75 height 28
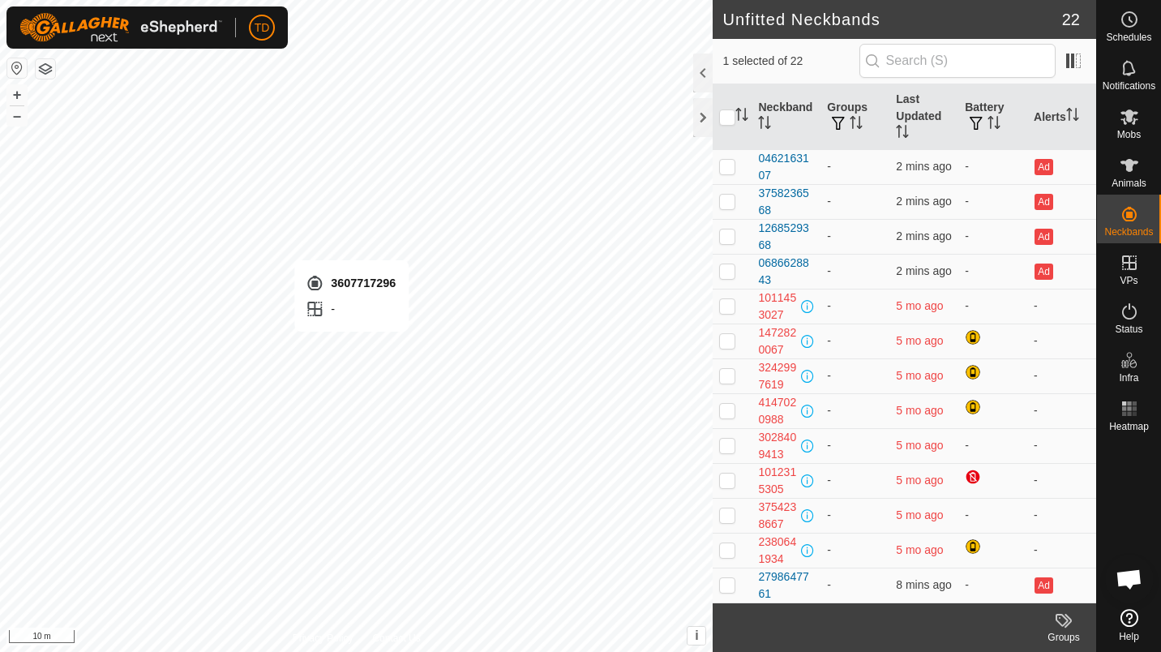
checkbox input "true"
checkbox input "false"
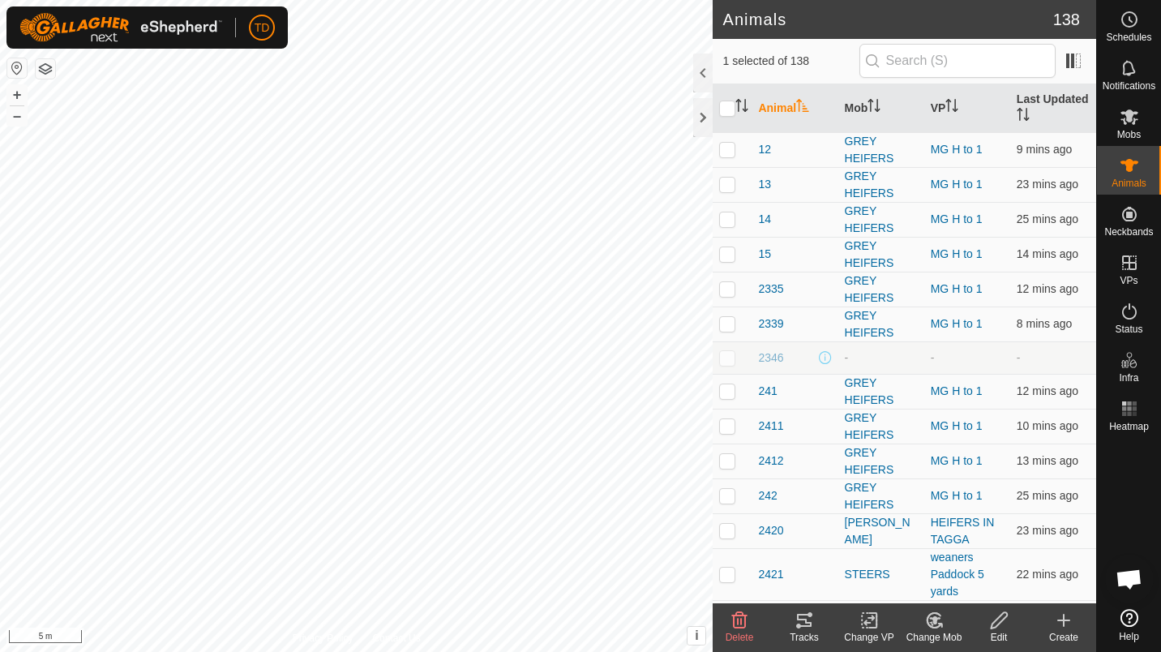
click at [731, 628] on icon at bounding box center [739, 620] width 19 height 19
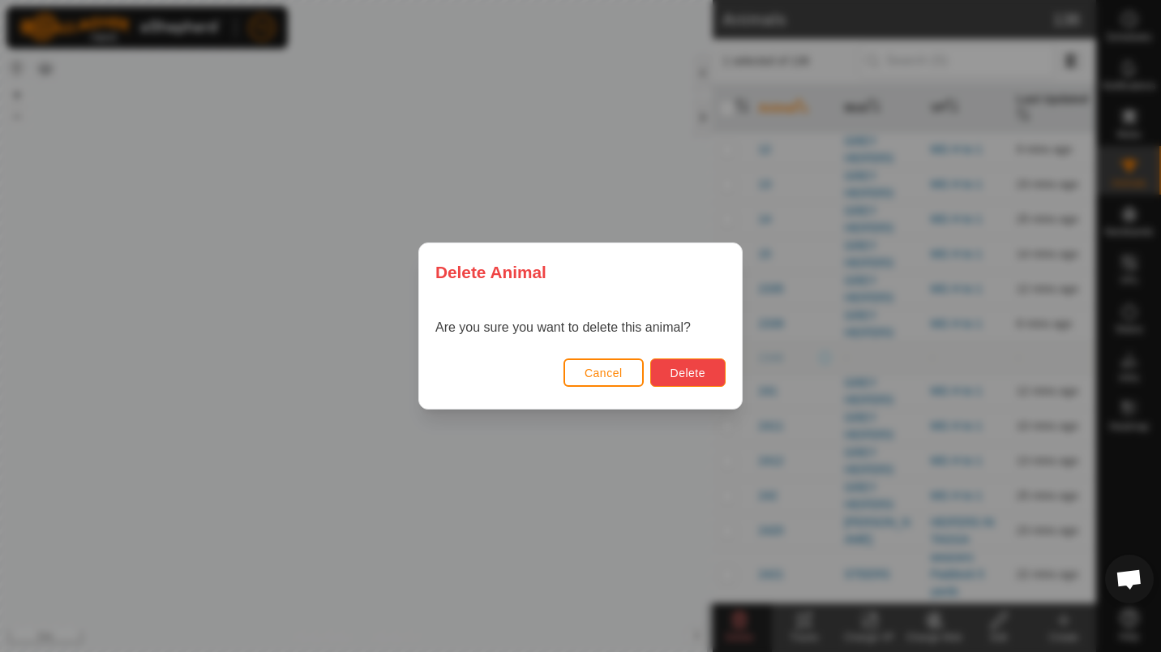
click at [679, 380] on button "Delete" at bounding box center [687, 372] width 75 height 28
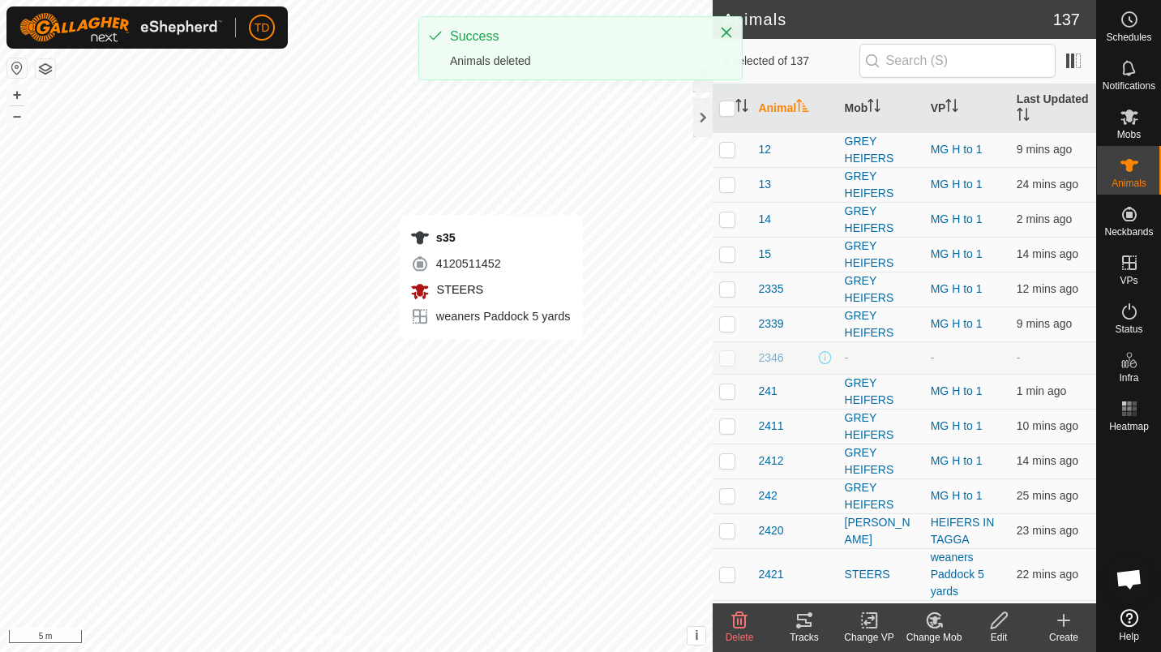
checkbox input "true"
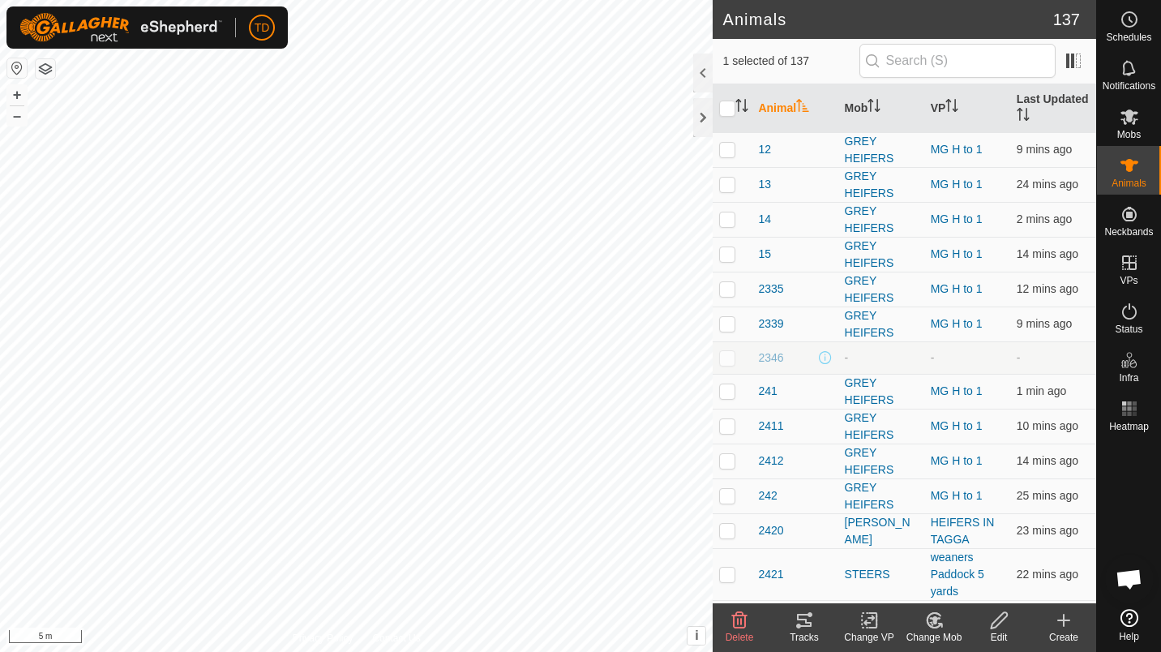
click at [737, 622] on icon at bounding box center [739, 620] width 15 height 16
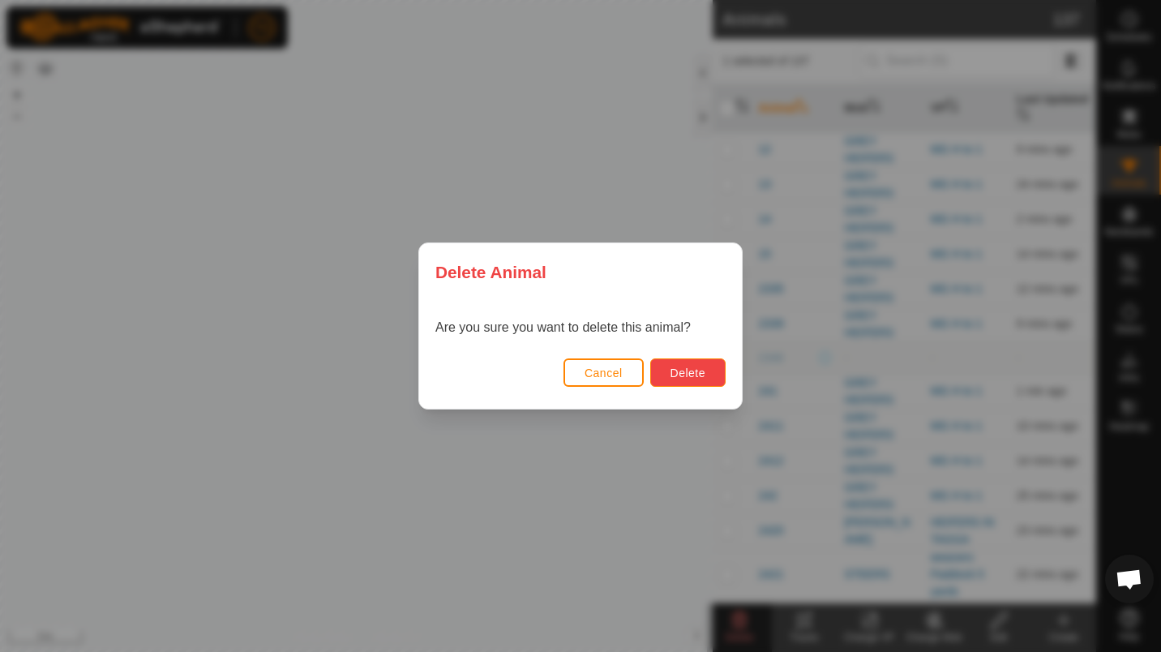
click at [705, 375] on button "Delete" at bounding box center [687, 372] width 75 height 28
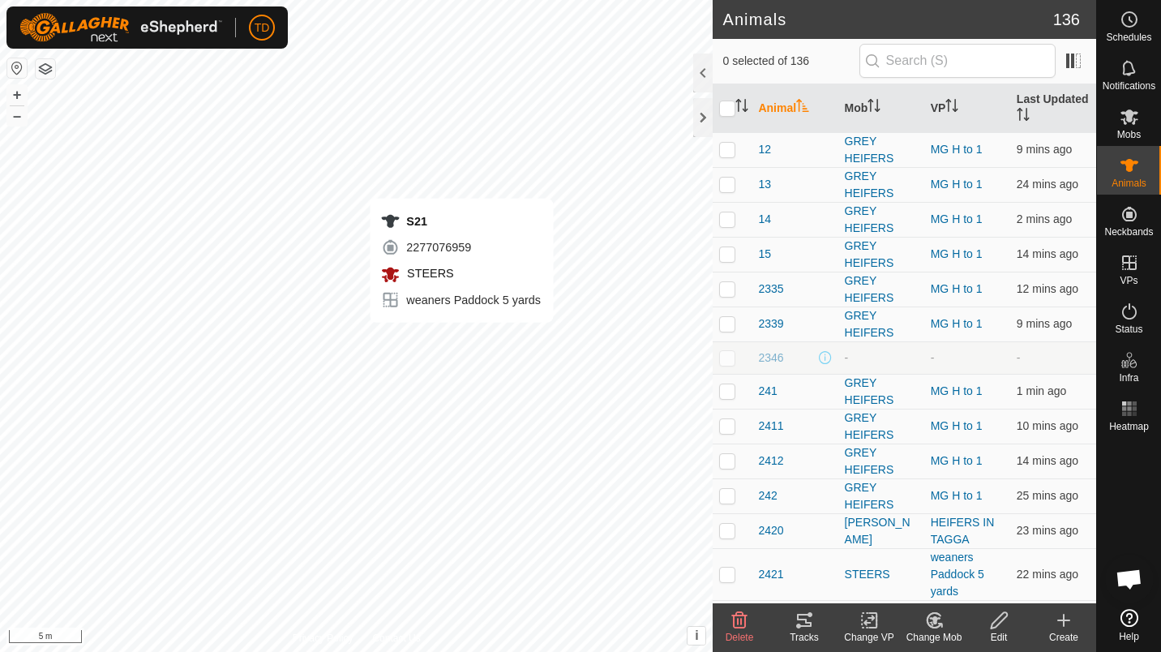
checkbox input "true"
click at [733, 627] on icon at bounding box center [739, 620] width 19 height 19
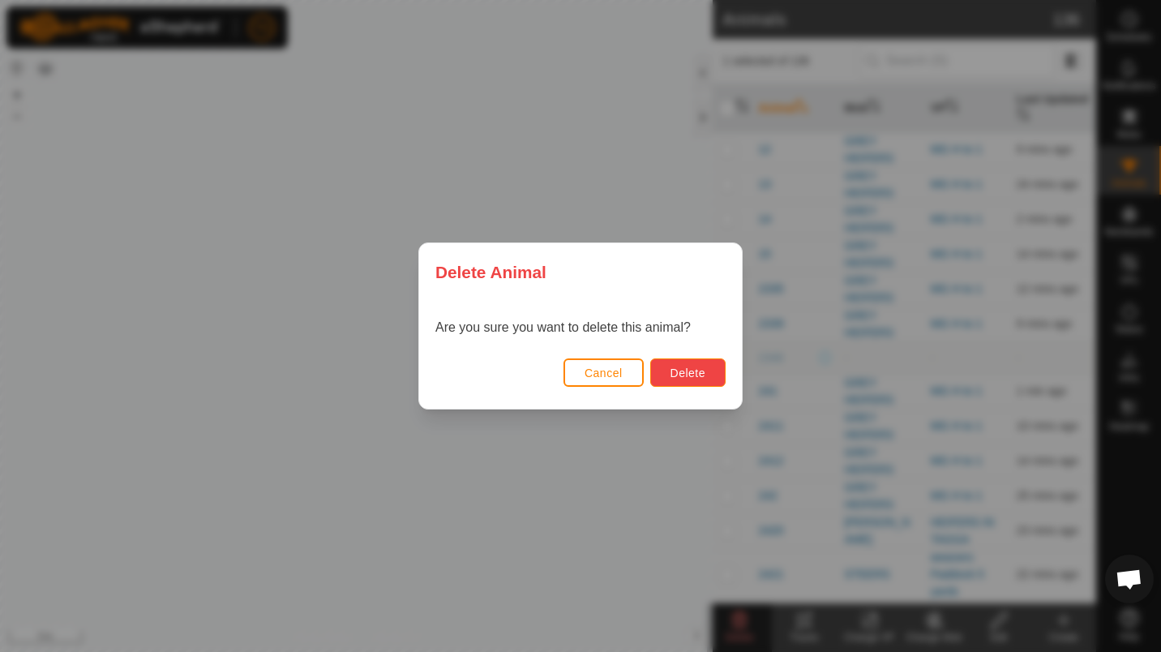
click at [708, 368] on button "Delete" at bounding box center [687, 372] width 75 height 28
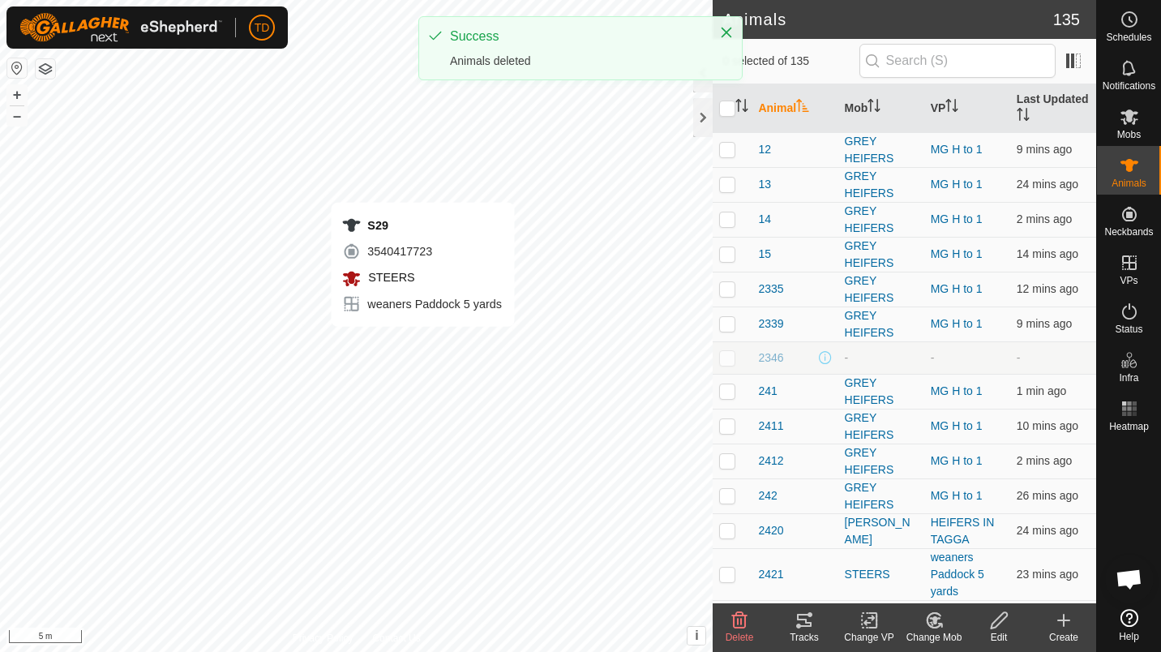
checkbox input "true"
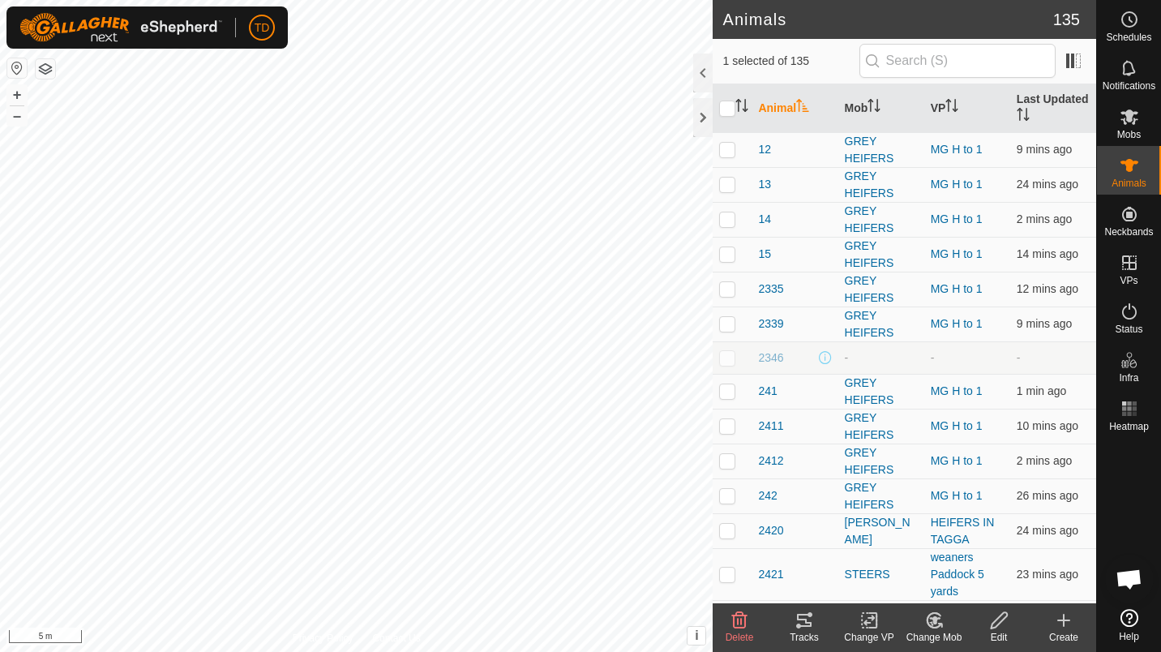
click at [745, 623] on icon at bounding box center [739, 620] width 15 height 16
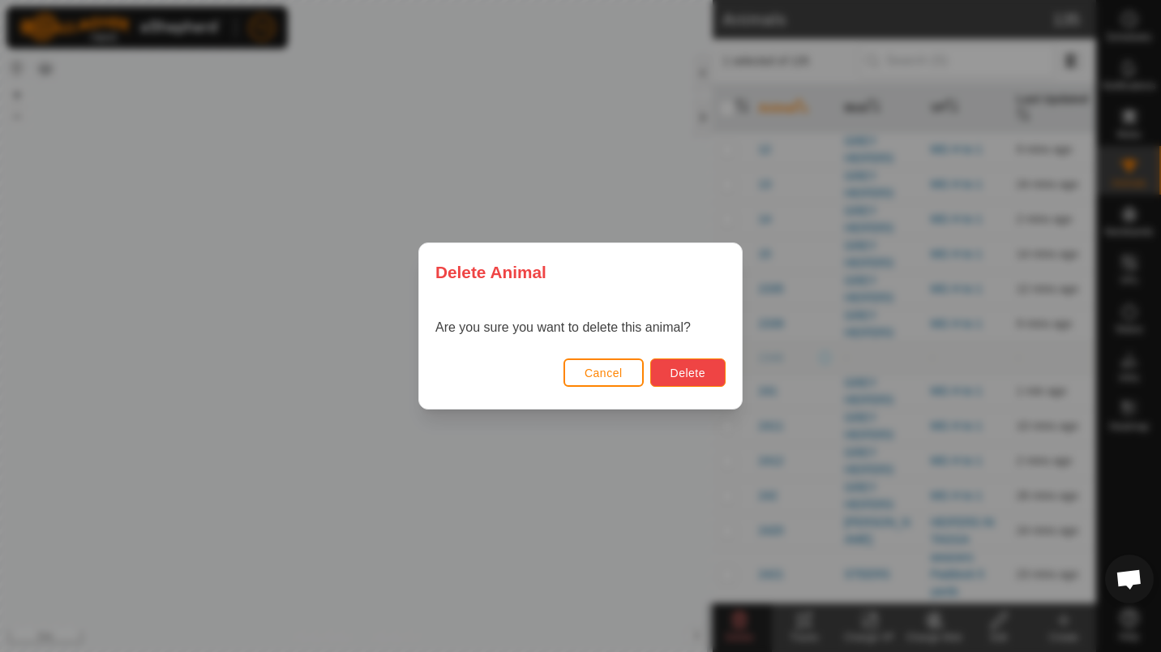
click at [687, 374] on span "Delete" at bounding box center [688, 373] width 35 height 13
